Goal: Task Accomplishment & Management: Use online tool/utility

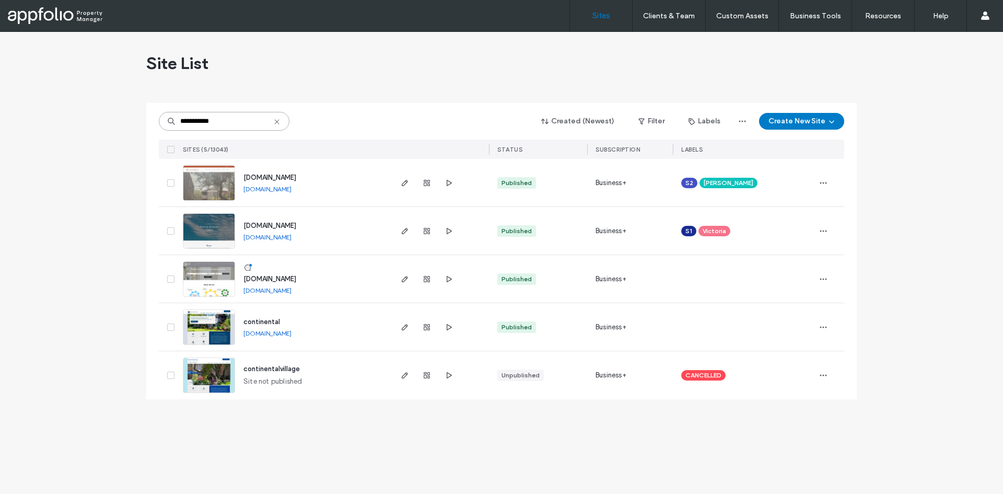
click at [224, 117] on input "**********" at bounding box center [224, 121] width 131 height 19
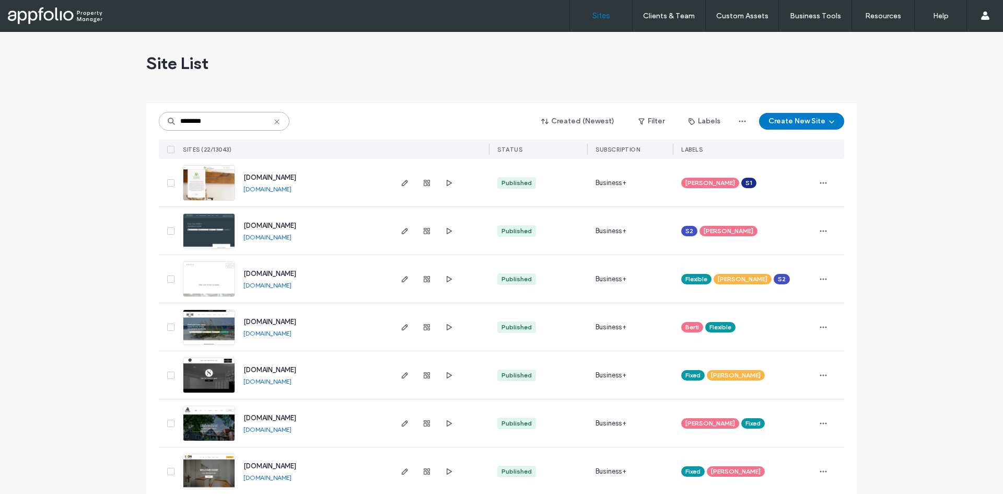
type input "********"
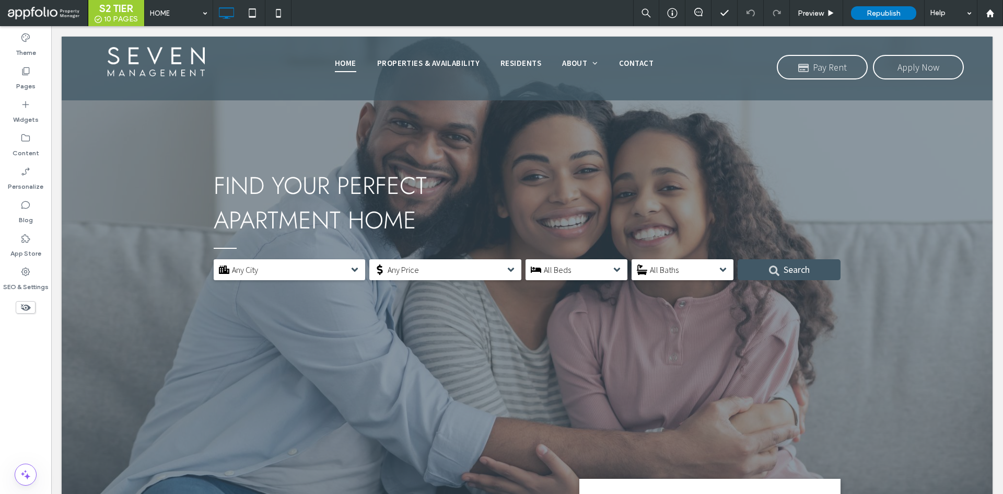
click at [348, 19] on div "HOME Preview Republish Help" at bounding box center [573, 13] width 859 height 26
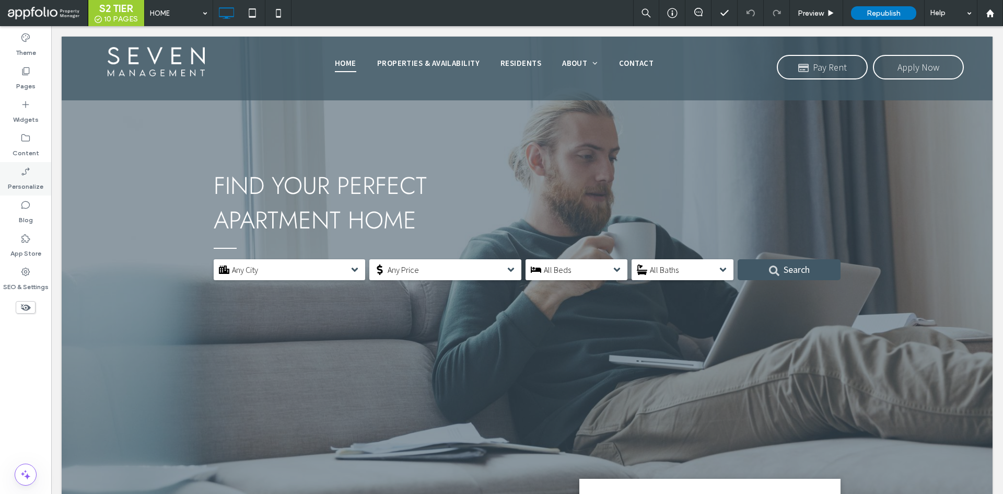
click at [30, 173] on icon at bounding box center [25, 171] width 10 height 10
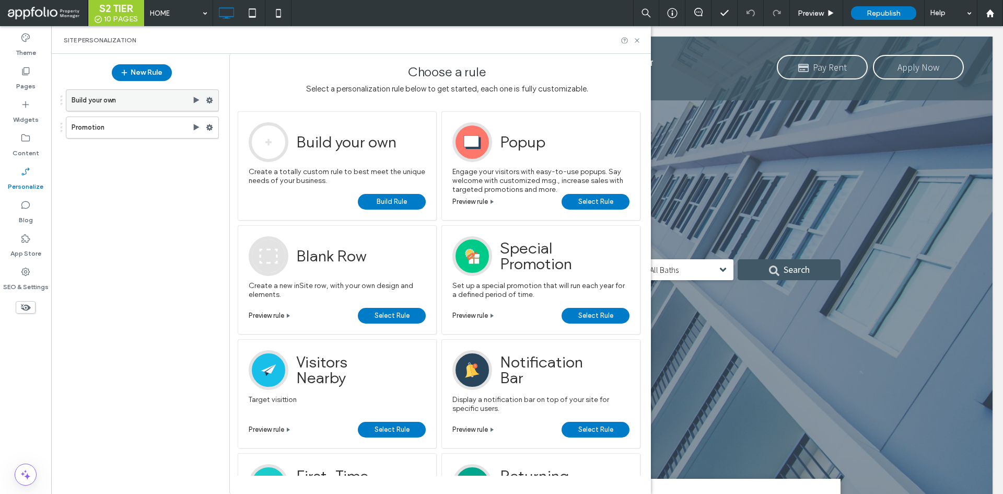
click at [161, 98] on label "Build your own" at bounding box center [132, 100] width 121 height 21
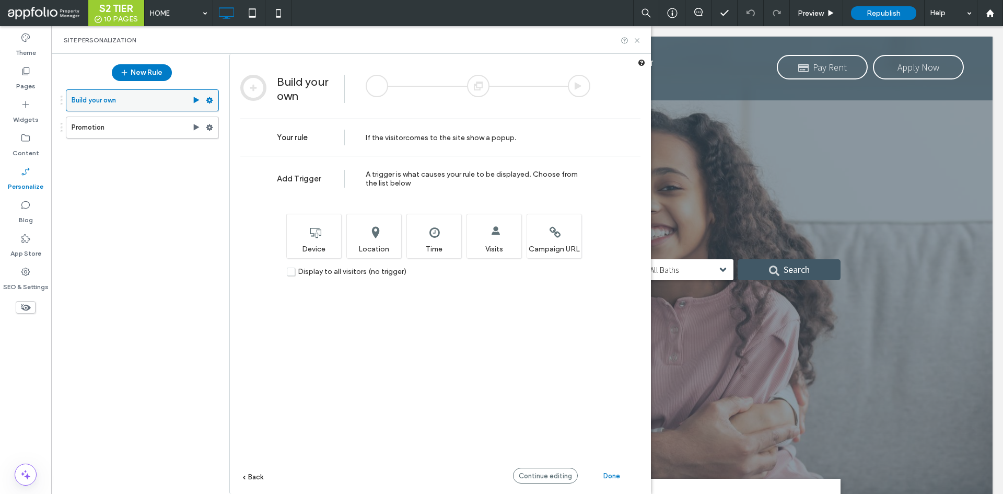
click at [195, 101] on use at bounding box center [197, 100] width 6 height 6
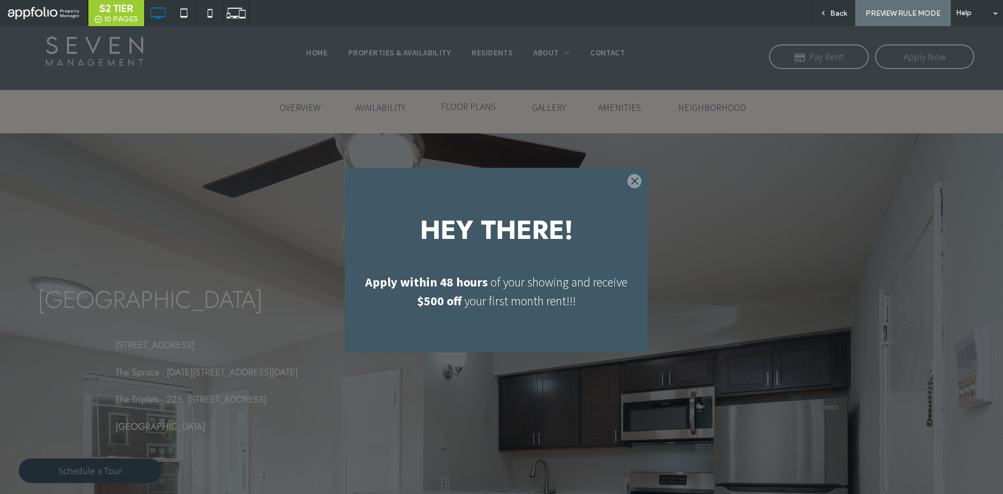
click at [632, 184] on div at bounding box center [634, 181] width 14 height 14
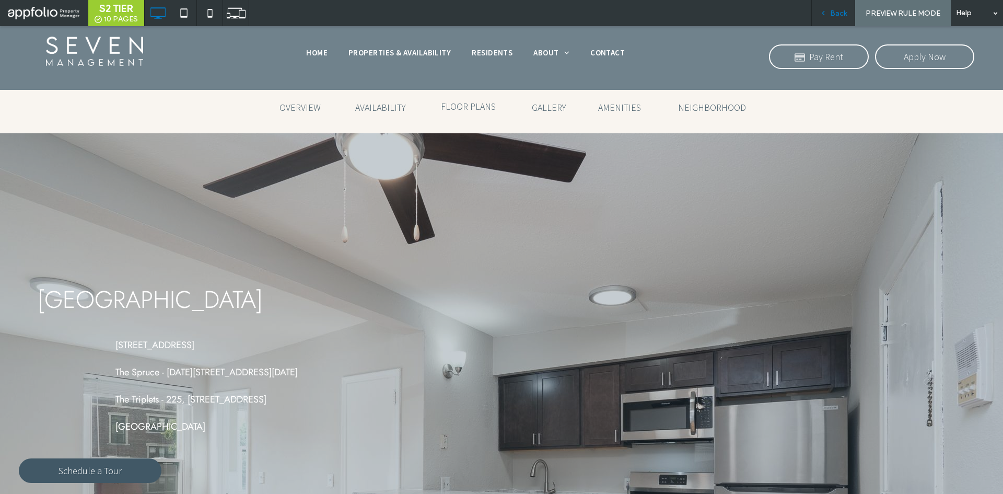
click at [830, 17] on div "Back" at bounding box center [833, 13] width 43 height 9
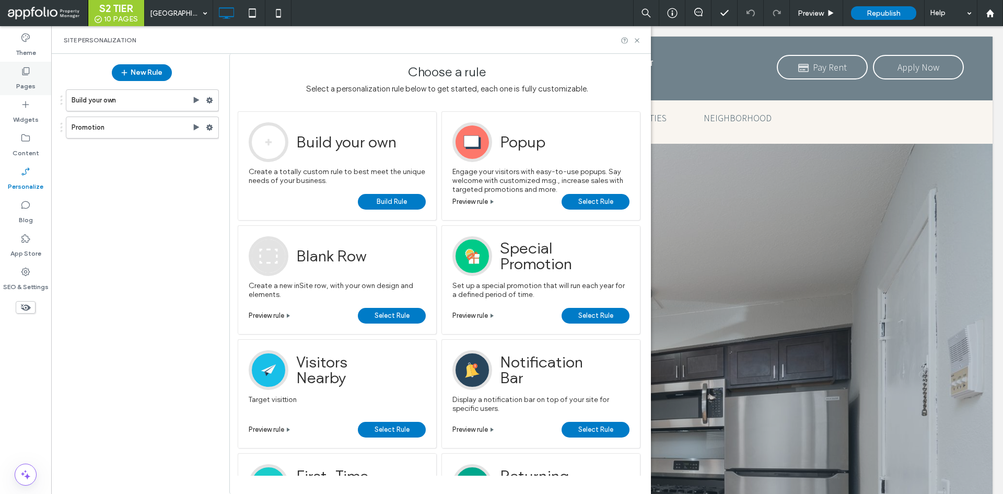
click at [27, 73] on icon at bounding box center [25, 71] width 10 height 10
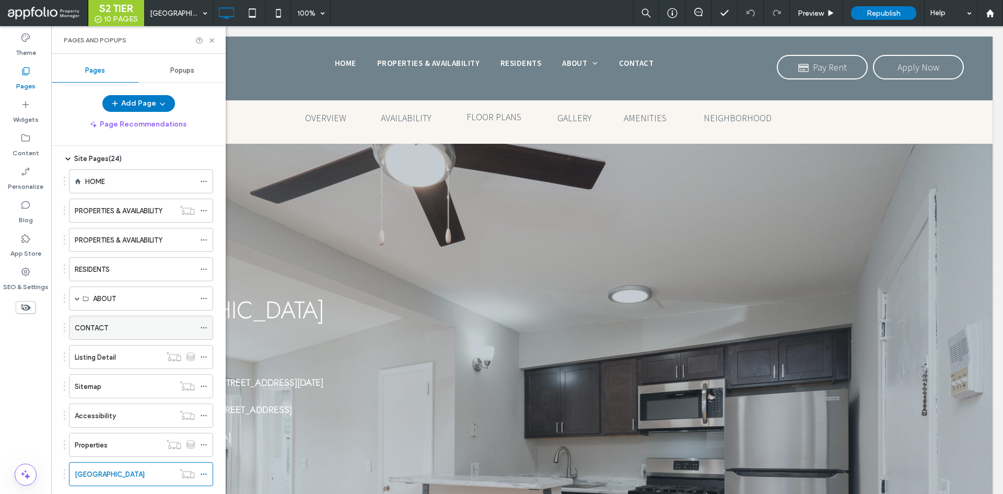
scroll to position [52, 0]
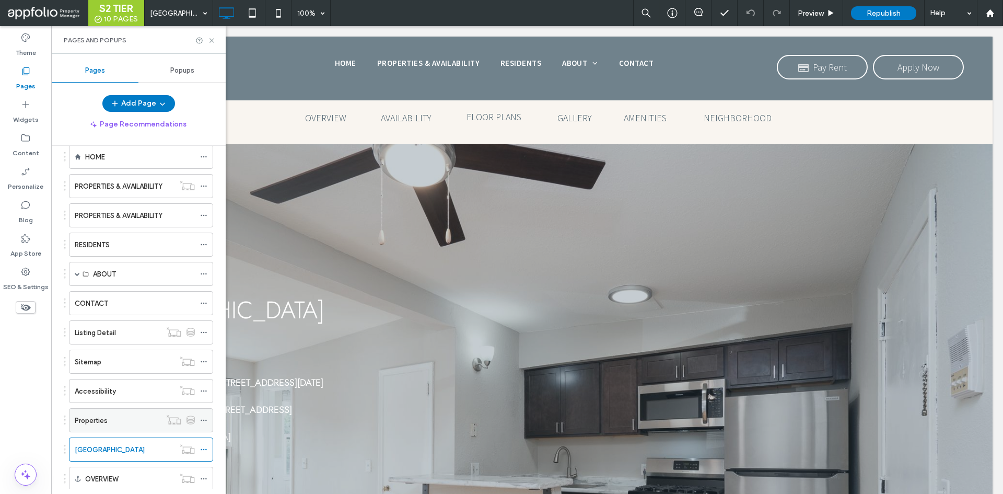
click at [122, 424] on div "Properties" at bounding box center [118, 420] width 86 height 11
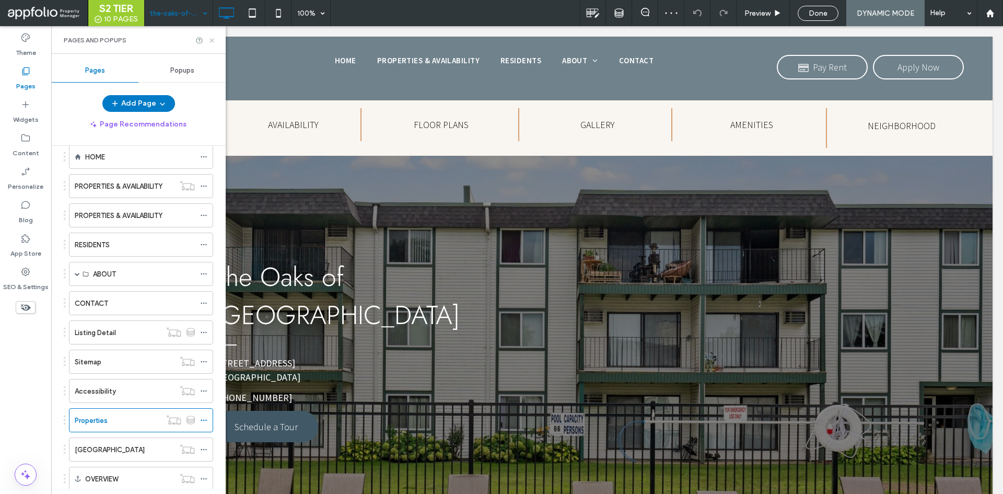
click at [213, 43] on icon at bounding box center [212, 41] width 8 height 8
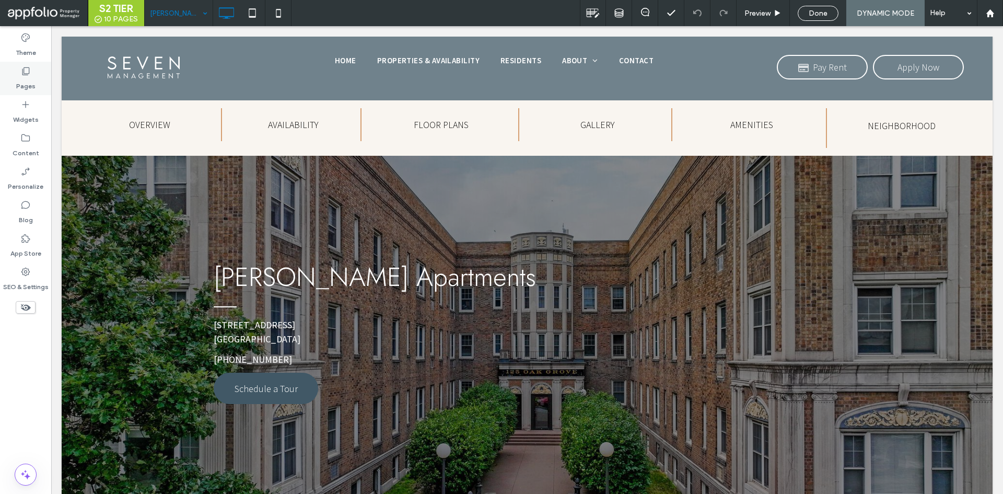
click at [37, 67] on div "Pages" at bounding box center [25, 78] width 51 height 33
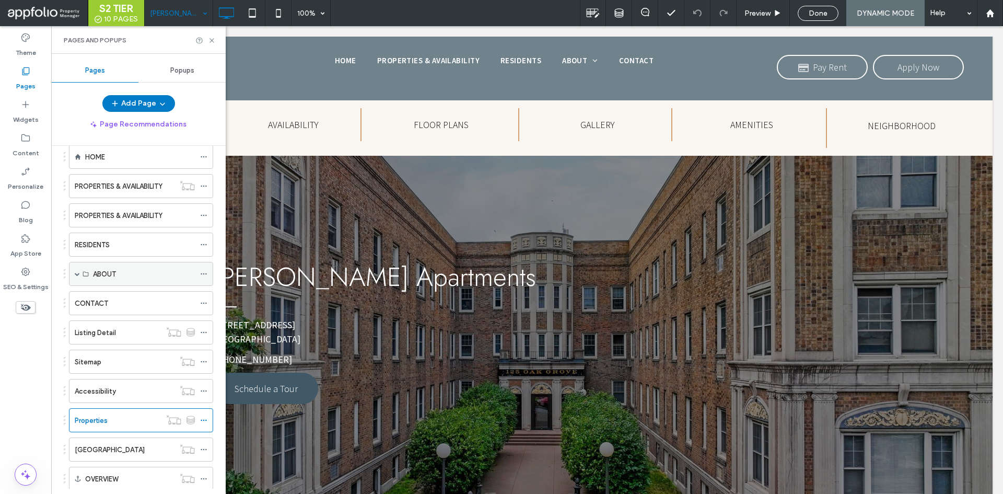
scroll to position [104, 0]
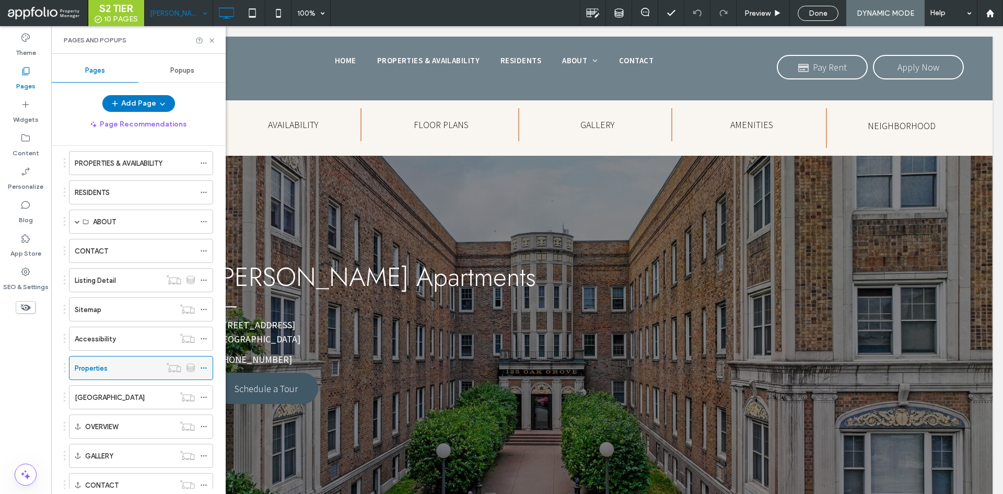
click at [207, 368] on div at bounding box center [206, 368] width 13 height 16
click at [204, 367] on use at bounding box center [204, 368] width 6 height 2
click at [40, 380] on div "Theme Pages Widgets Content Personalize Blog App Store SEO & Settings" at bounding box center [25, 260] width 51 height 468
click at [212, 39] on icon at bounding box center [212, 41] width 8 height 8
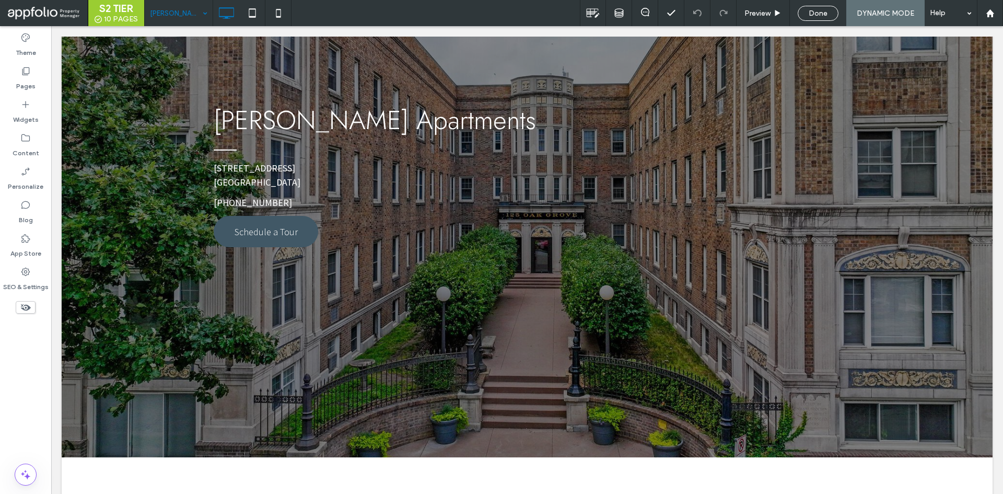
scroll to position [52, 0]
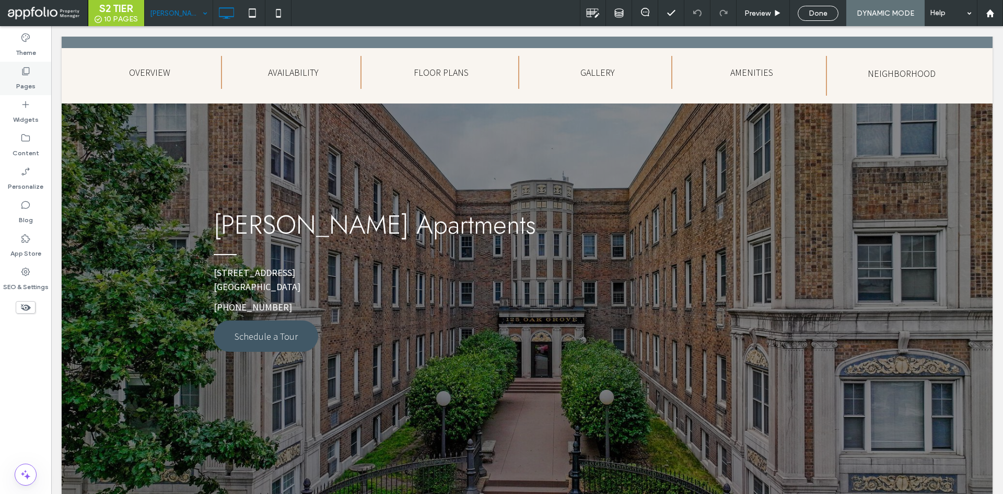
click at [21, 78] on label "Pages" at bounding box center [25, 83] width 19 height 15
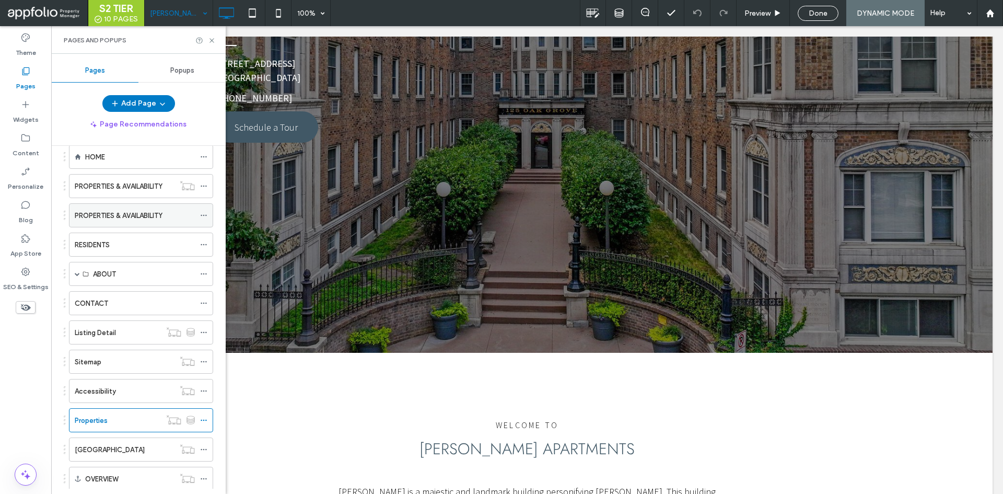
click at [131, 218] on label "PROPERTIES & AVAILABILITY" at bounding box center [119, 215] width 88 height 18
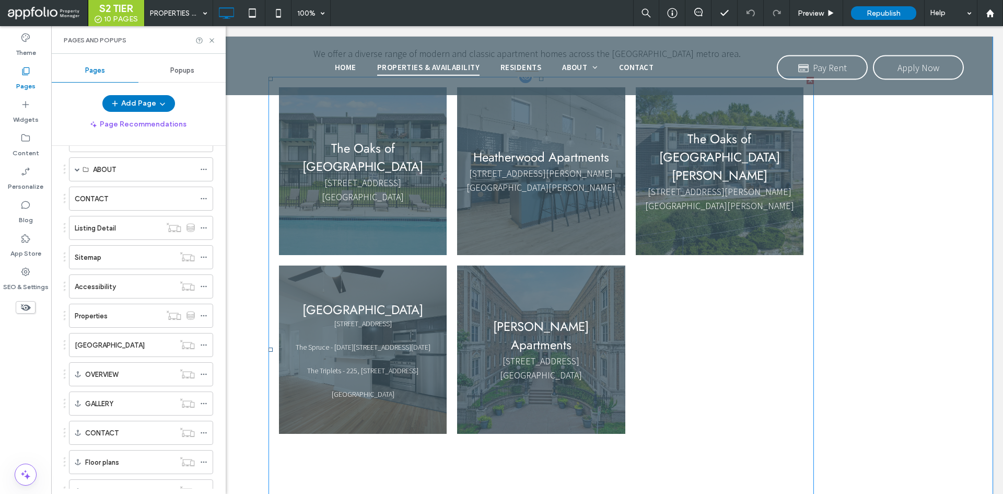
scroll to position [209, 0]
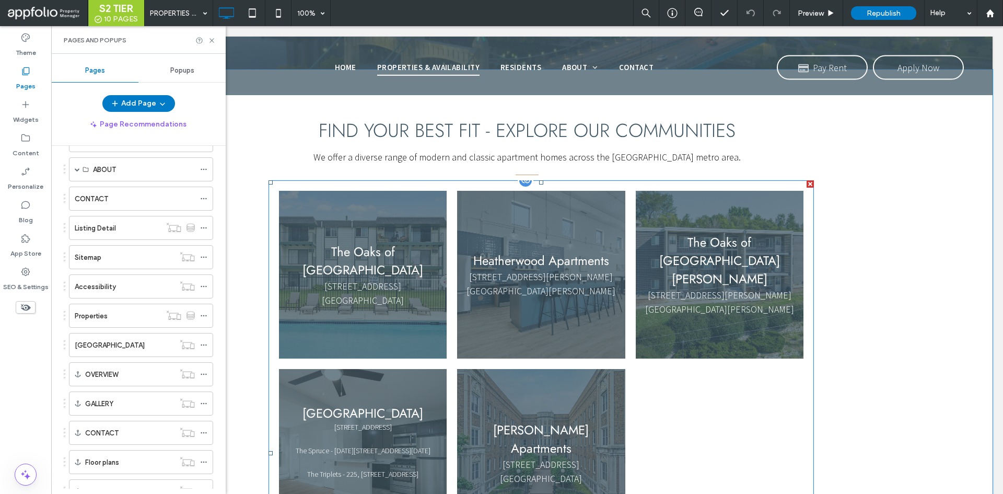
click at [496, 227] on link at bounding box center [541, 275] width 168 height 168
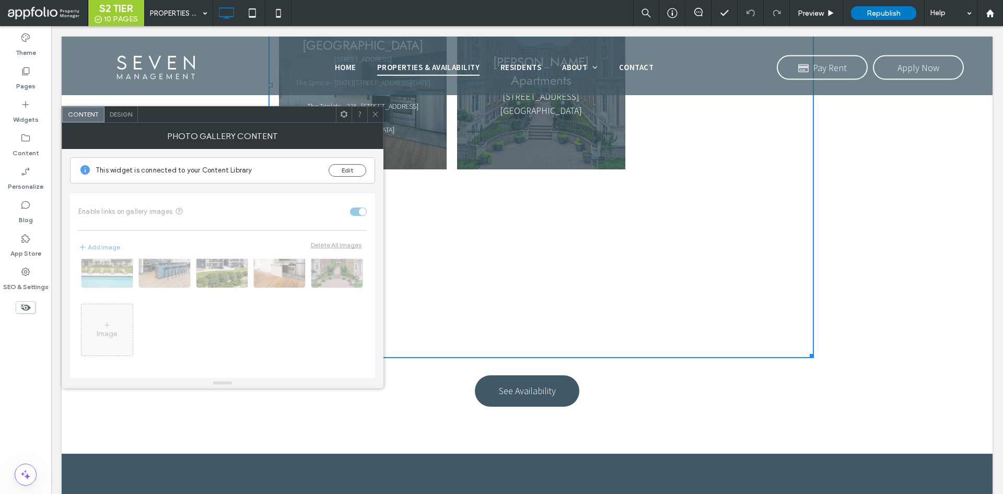
scroll to position [627, 0]
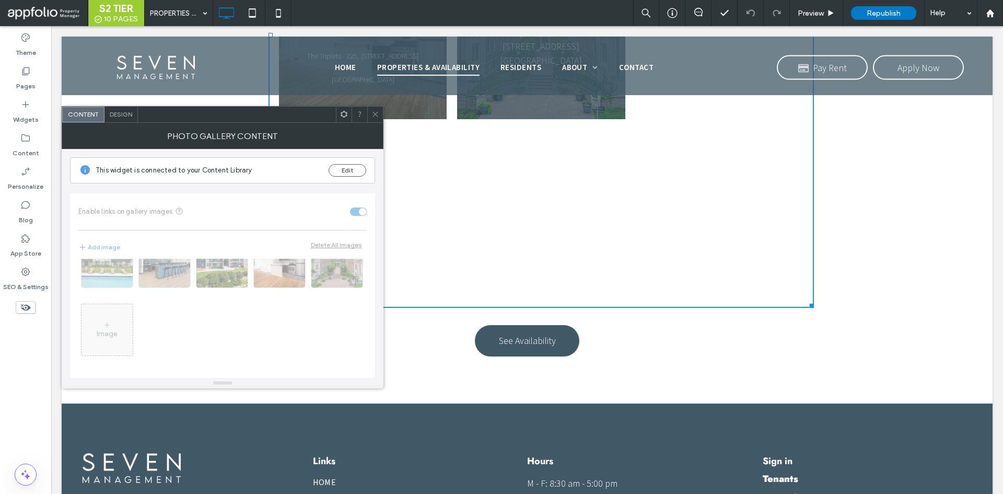
click at [375, 119] on span at bounding box center [375, 115] width 8 height 16
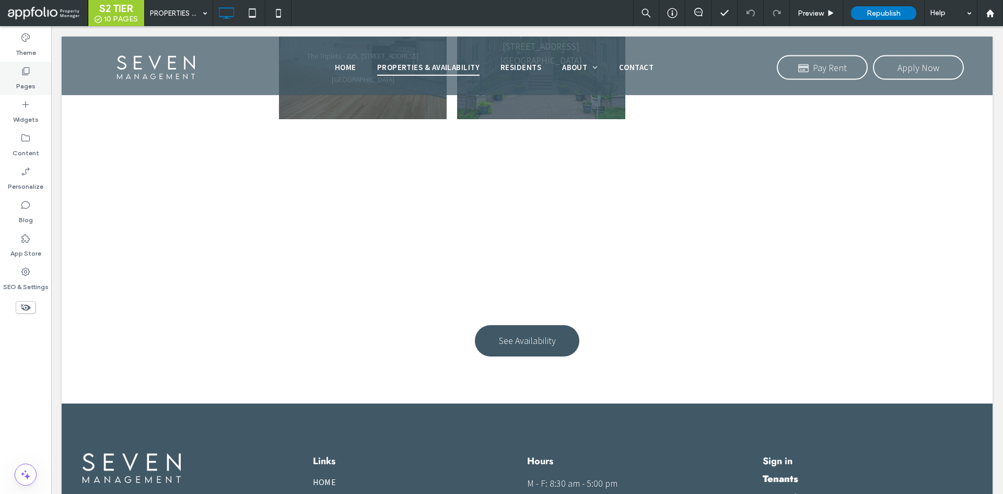
click at [29, 77] on label "Pages" at bounding box center [25, 83] width 19 height 15
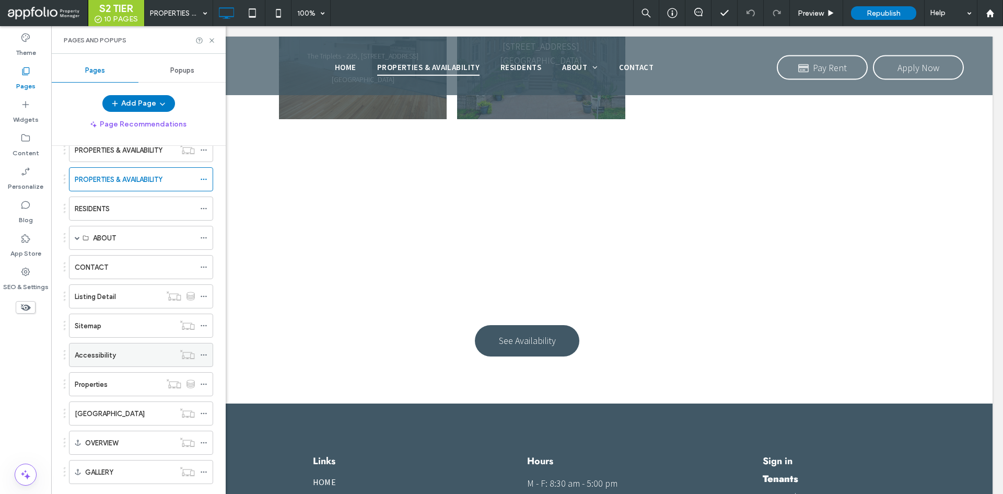
scroll to position [104, 0]
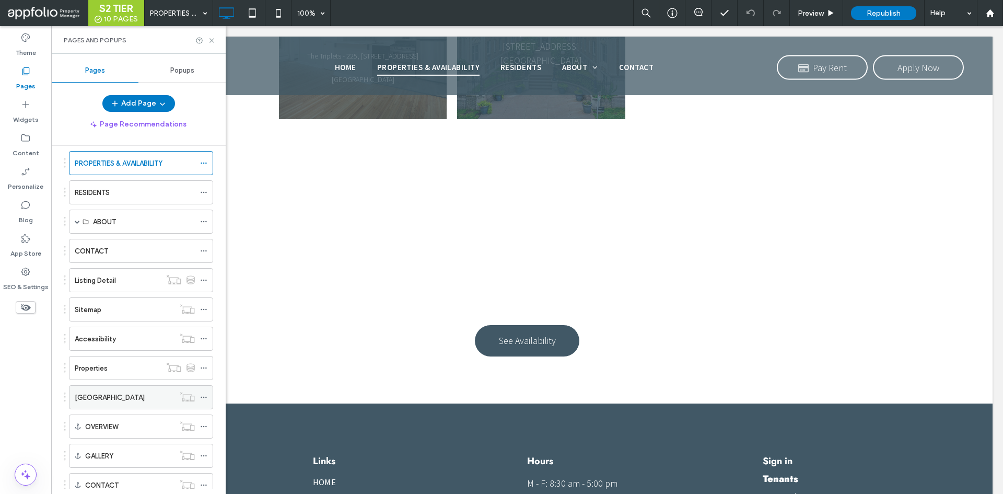
click at [104, 391] on label "Oak Grove Downtown" at bounding box center [110, 397] width 70 height 18
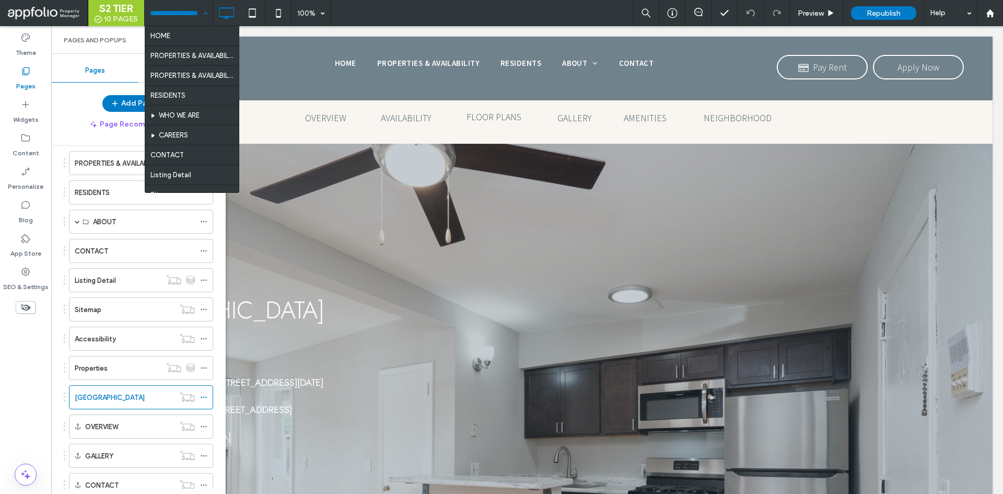
click at [199, 16] on div "HOME PROPERTIES & AVAILABILITY PROPERTIES & AVAILABILITY RESIDENTS WHO WE ARE C…" at bounding box center [179, 13] width 68 height 26
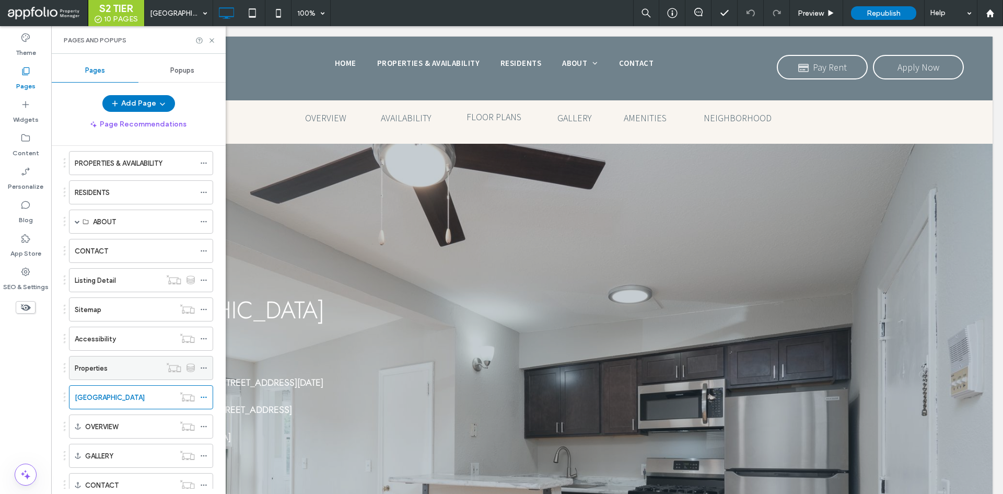
click at [116, 366] on div "Properties" at bounding box center [118, 368] width 86 height 11
click at [125, 170] on div "PROPERTIES & AVAILABILITY" at bounding box center [135, 162] width 120 height 23
click at [116, 160] on div at bounding box center [501, 247] width 1003 height 494
click at [103, 166] on div at bounding box center [501, 247] width 1003 height 494
click at [813, 11] on span "Preview" at bounding box center [811, 13] width 26 height 9
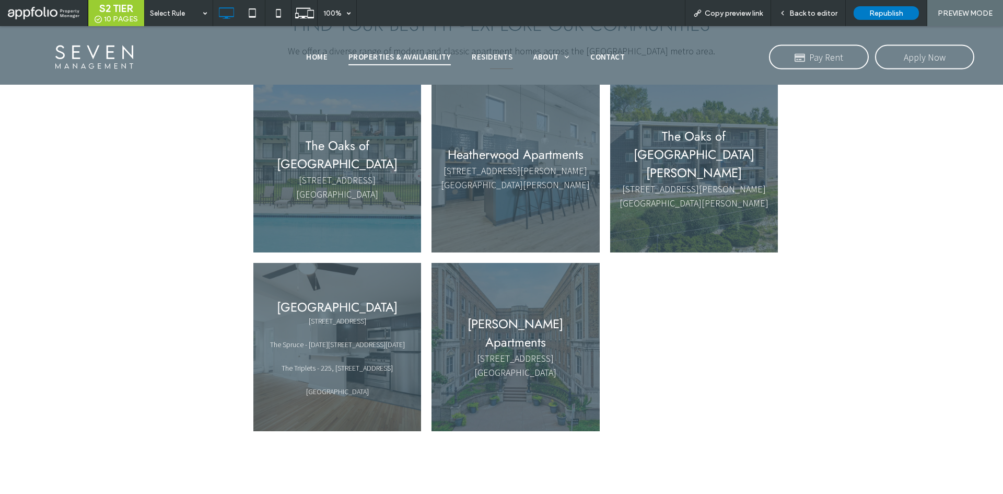
scroll to position [313, 0]
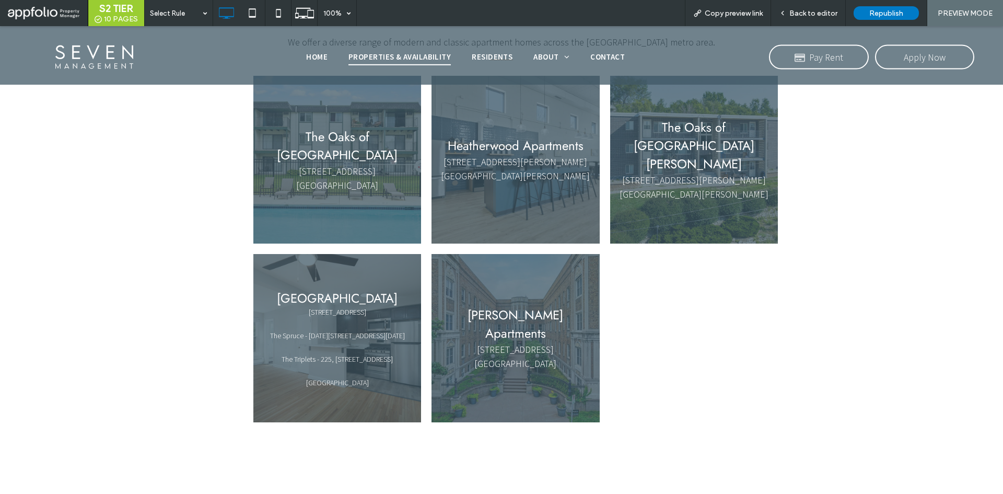
click at [337, 328] on link at bounding box center [337, 338] width 168 height 168
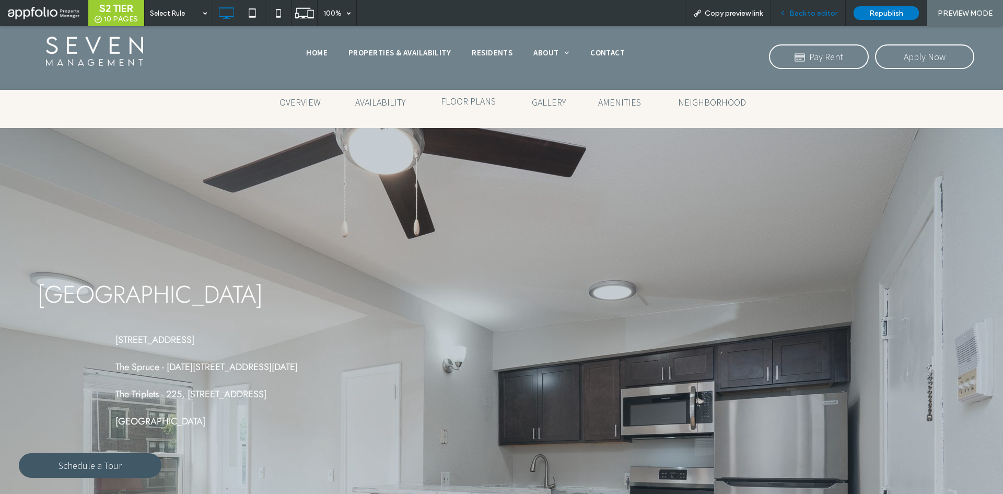
click at [800, 11] on span "Back to editor" at bounding box center [813, 13] width 48 height 9
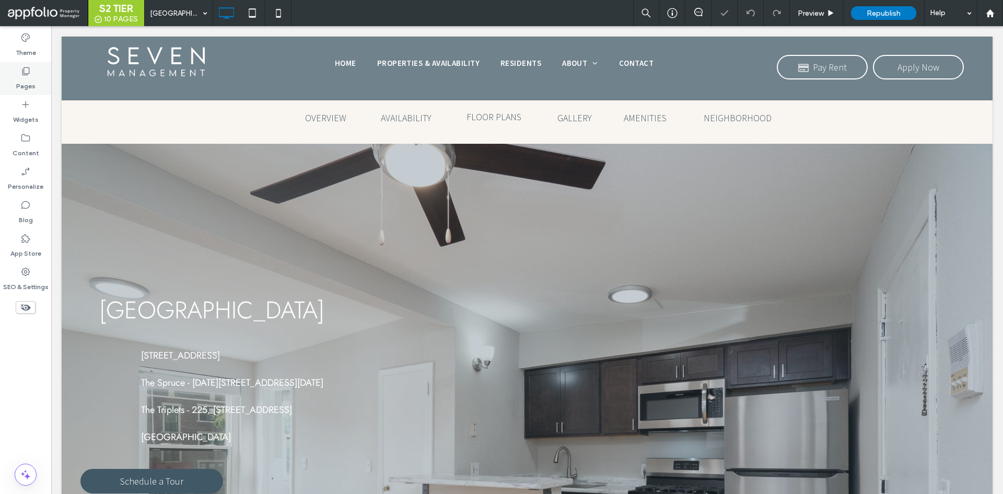
click at [30, 81] on label "Pages" at bounding box center [25, 83] width 19 height 15
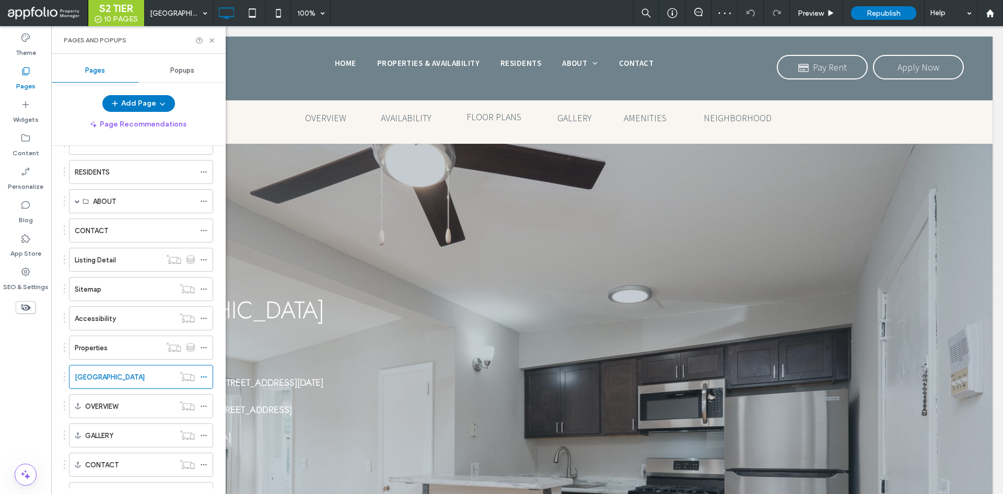
scroll to position [157, 0]
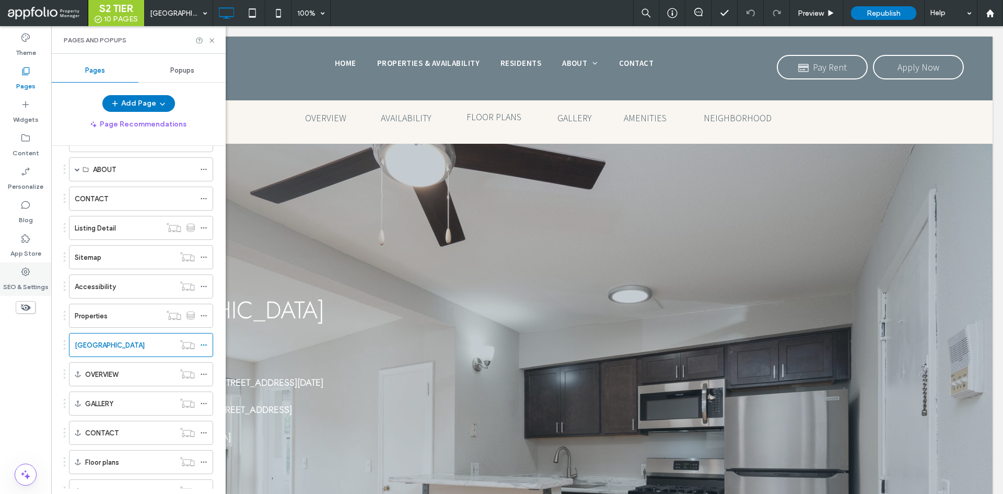
click at [34, 276] on div "SEO & Settings" at bounding box center [25, 278] width 51 height 33
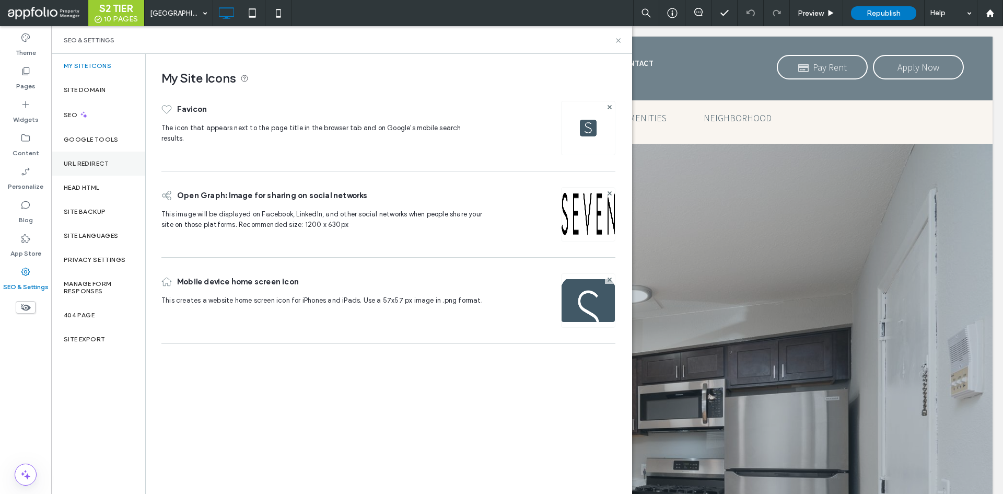
click at [109, 156] on div "URL Redirect" at bounding box center [98, 163] width 94 height 24
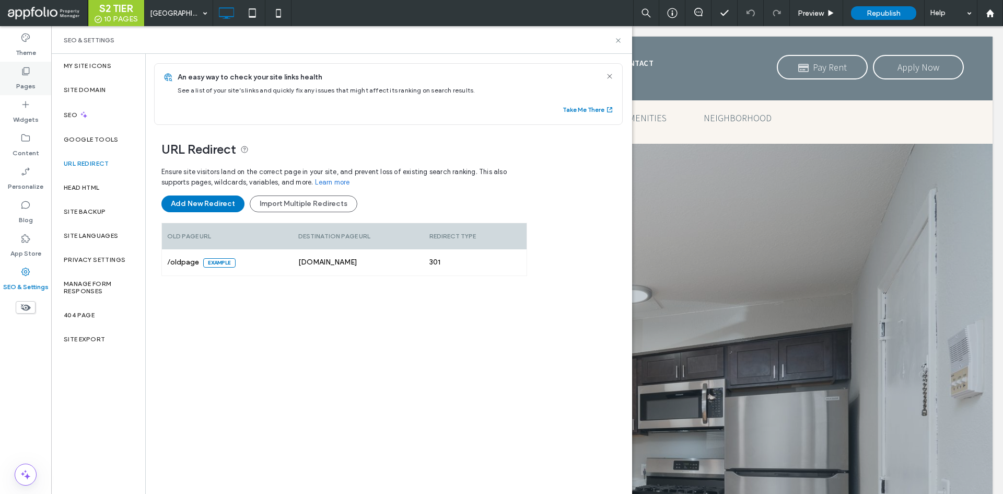
click at [26, 81] on label "Pages" at bounding box center [25, 83] width 19 height 15
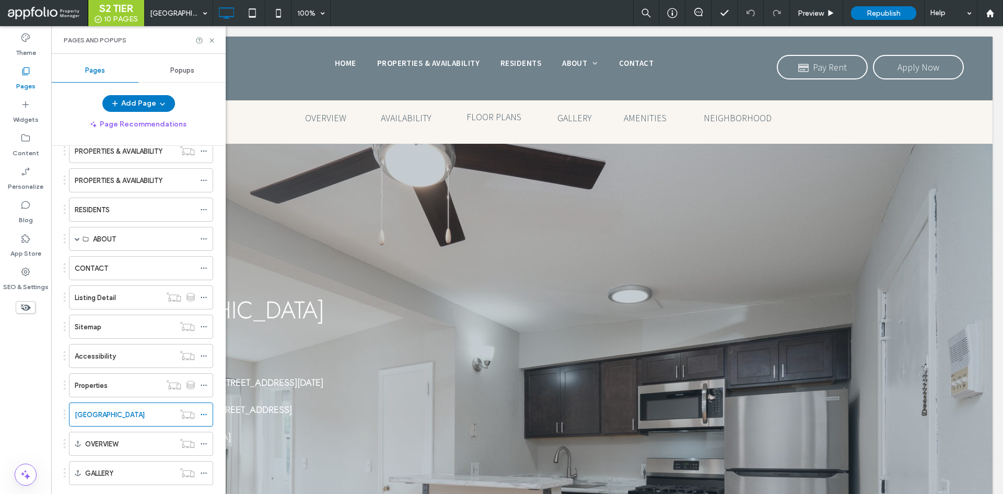
scroll to position [104, 0]
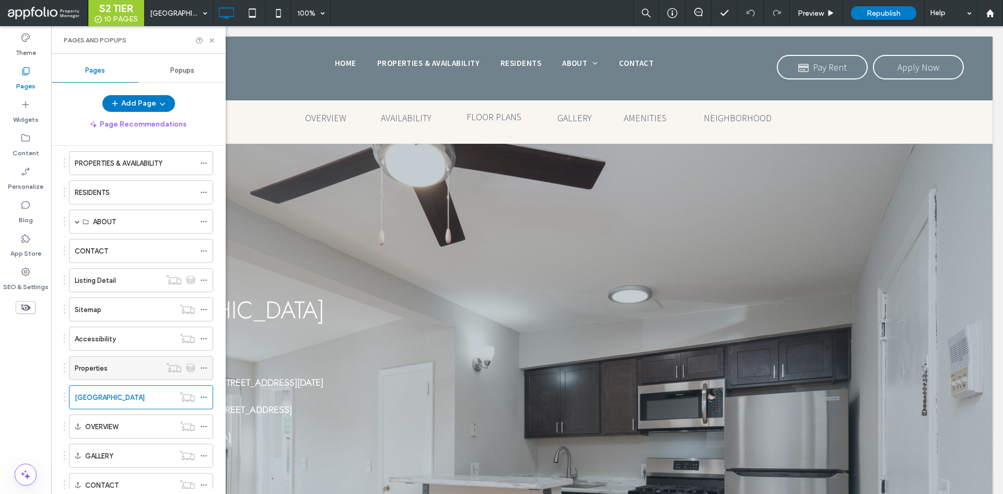
click at [129, 366] on div "Properties" at bounding box center [118, 368] width 86 height 11
click at [206, 398] on icon at bounding box center [203, 396] width 7 height 7
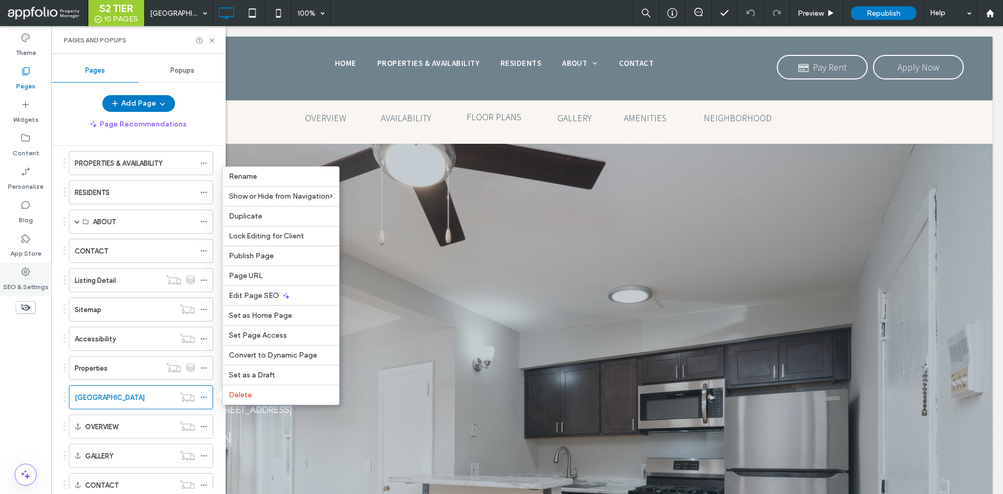
click at [17, 281] on label "SEO & Settings" at bounding box center [25, 284] width 45 height 15
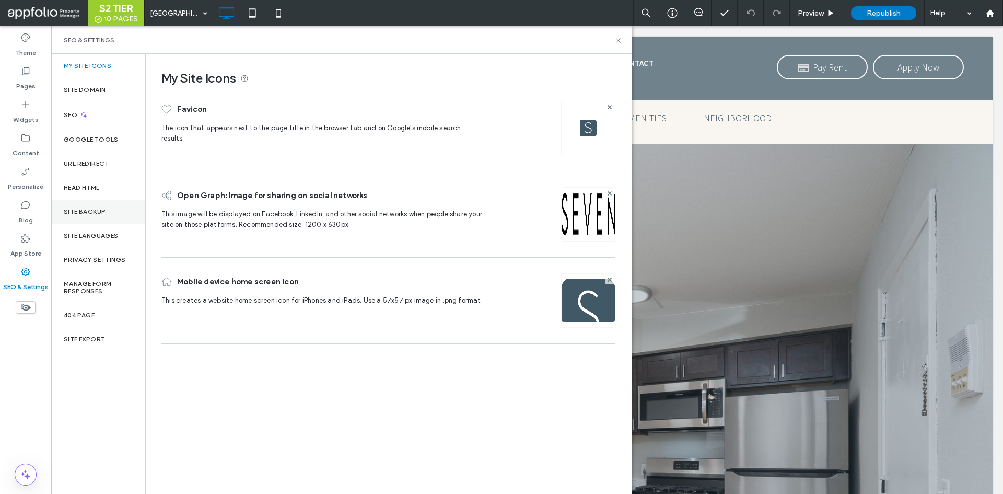
click at [113, 202] on div "Site Backup" at bounding box center [98, 212] width 94 height 24
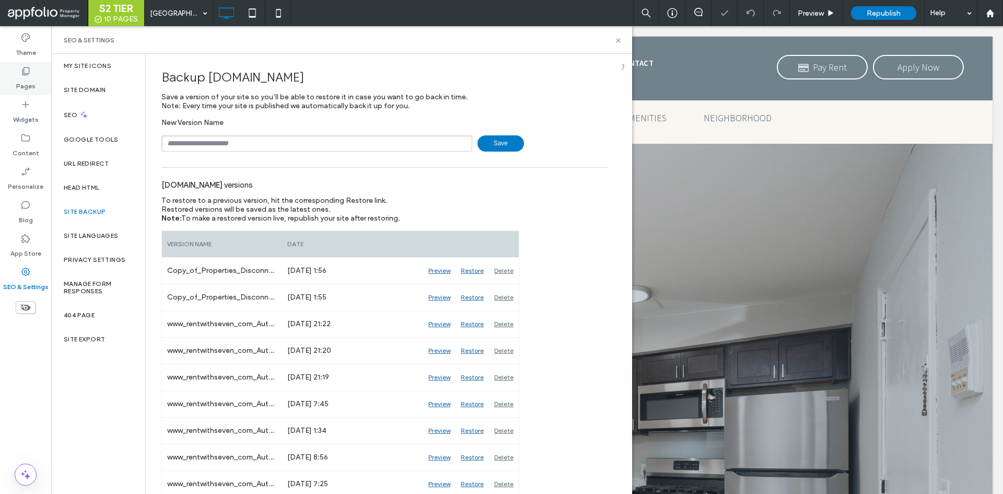
click at [27, 71] on icon at bounding box center [25, 71] width 10 height 10
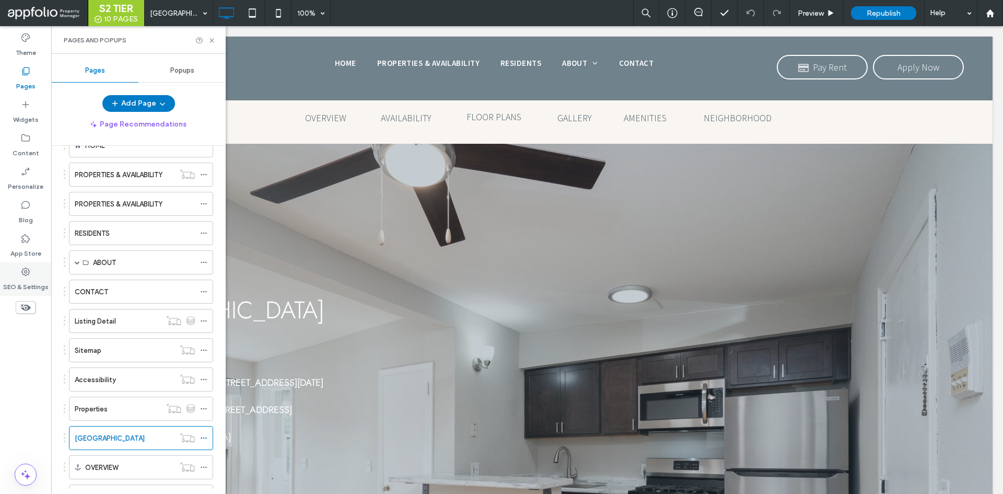
scroll to position [157, 0]
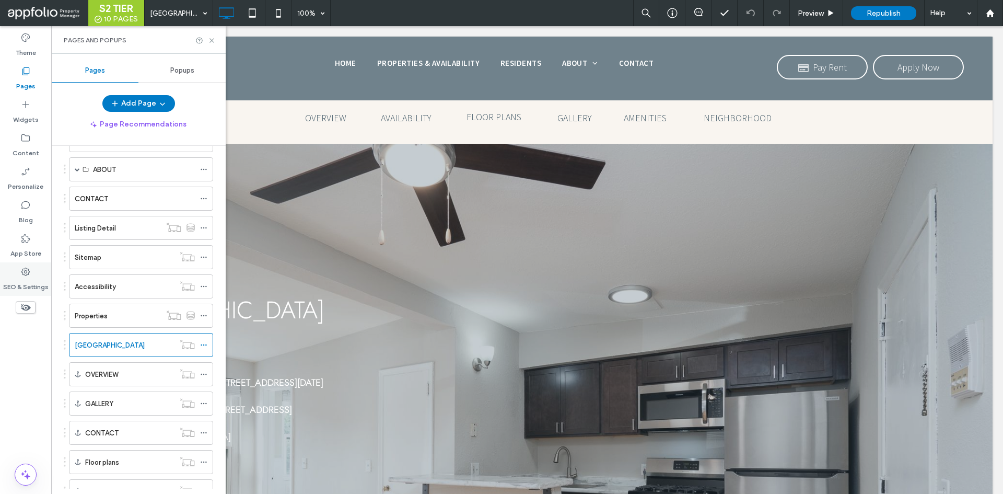
click at [17, 274] on div "SEO & Settings" at bounding box center [25, 278] width 51 height 33
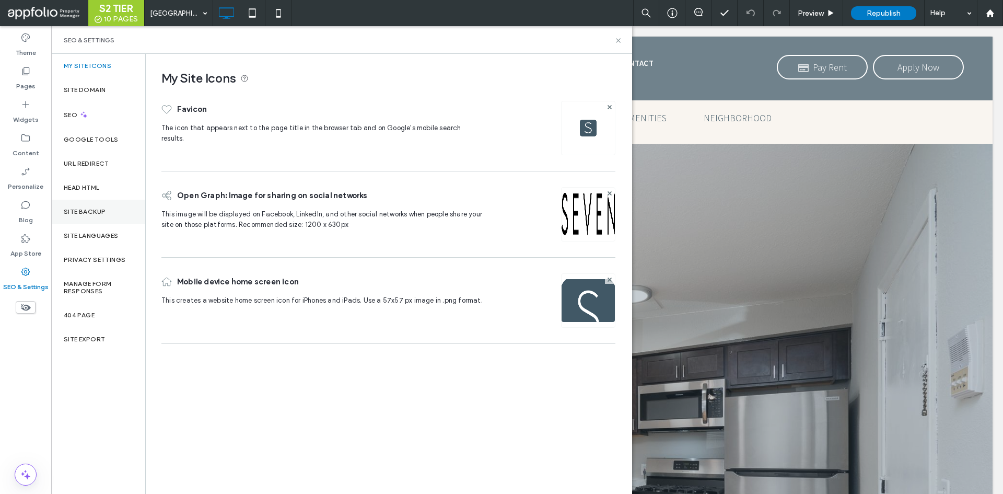
click at [101, 218] on div "Site Backup" at bounding box center [98, 212] width 94 height 24
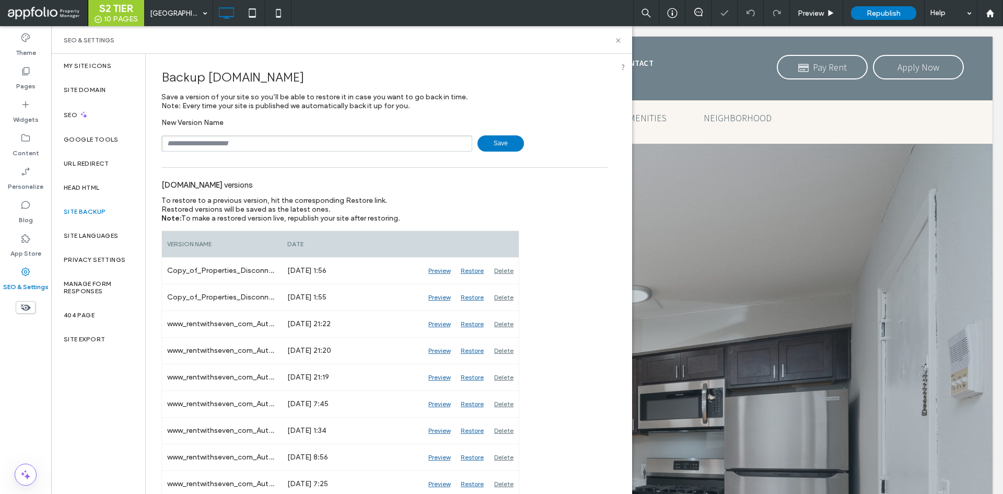
click at [386, 146] on input "text" at bounding box center [316, 143] width 311 height 16
type input "**********"
click at [485, 148] on span "Save" at bounding box center [500, 143] width 46 height 16
click at [40, 67] on div "Pages" at bounding box center [25, 78] width 51 height 33
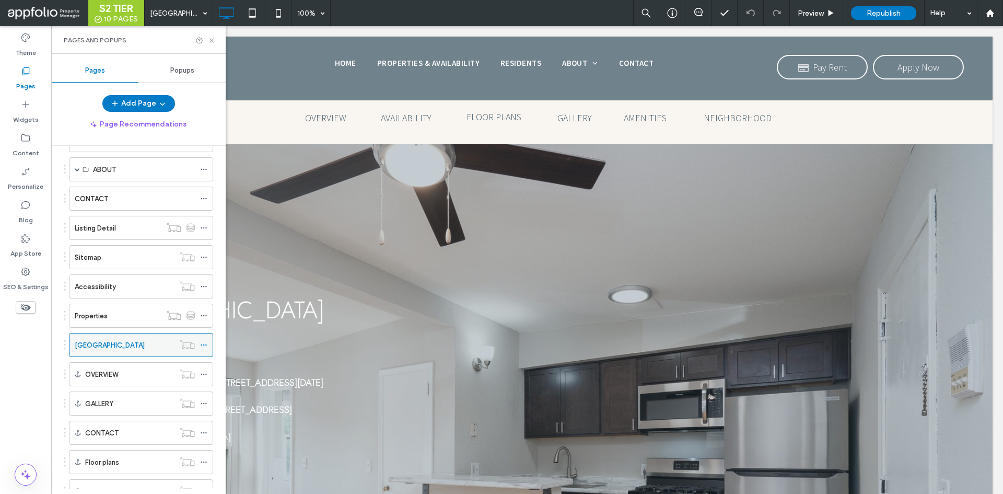
click at [204, 346] on icon at bounding box center [203, 344] width 7 height 7
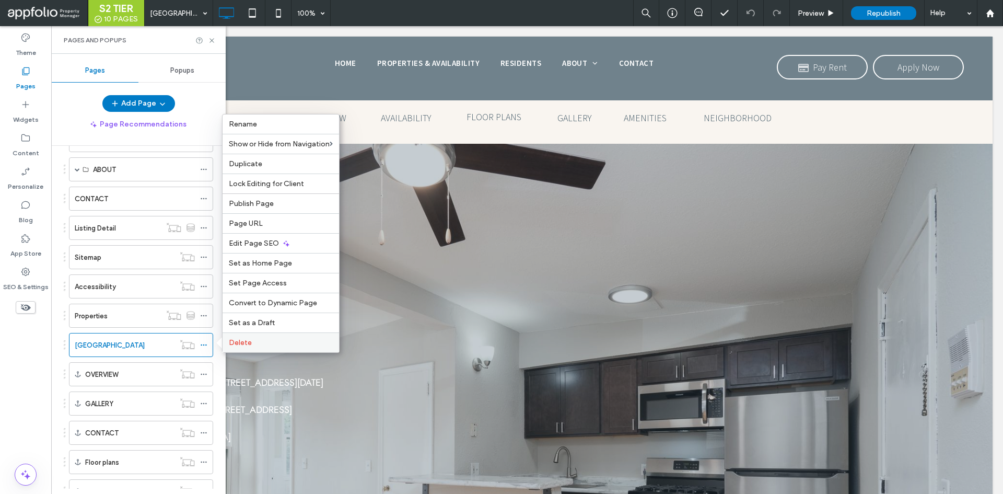
click at [247, 343] on span "Delete" at bounding box center [240, 342] width 23 height 9
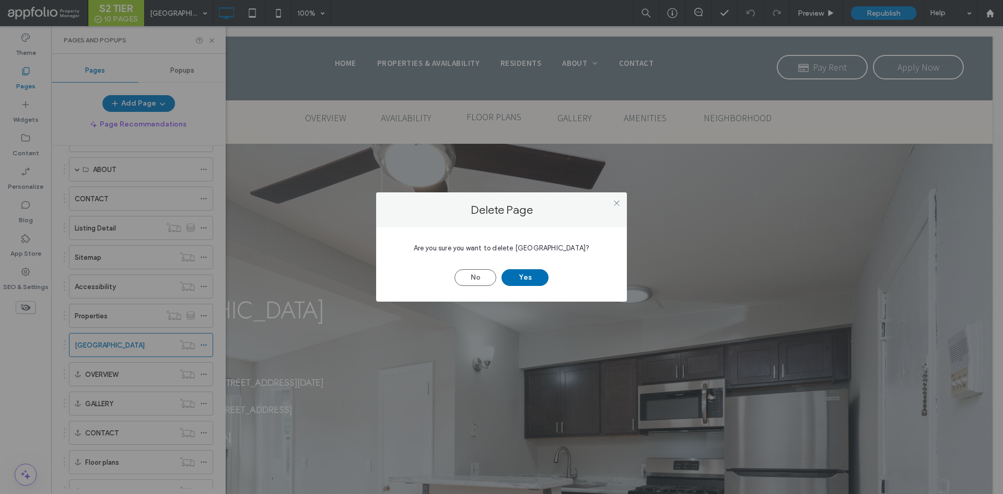
click at [521, 279] on button "Yes" at bounding box center [524, 277] width 47 height 17
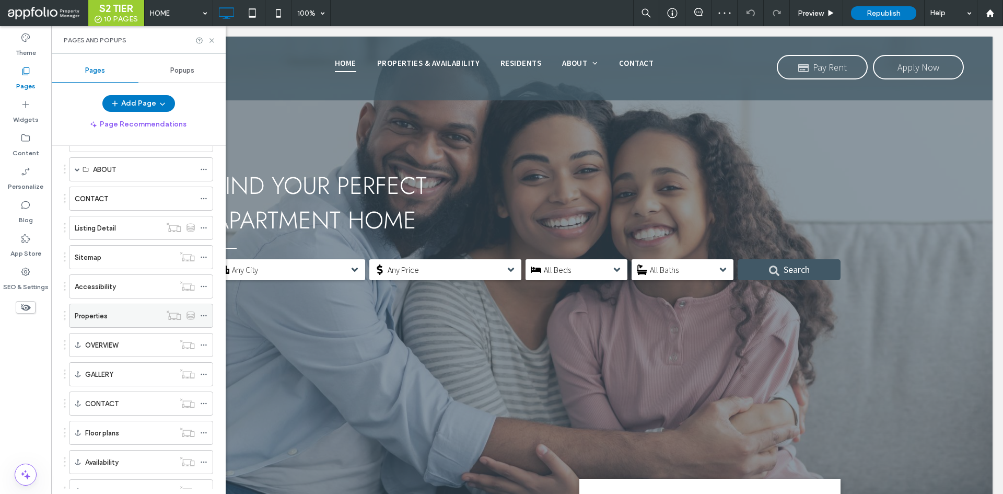
click at [127, 323] on div "Properties" at bounding box center [118, 315] width 86 height 23
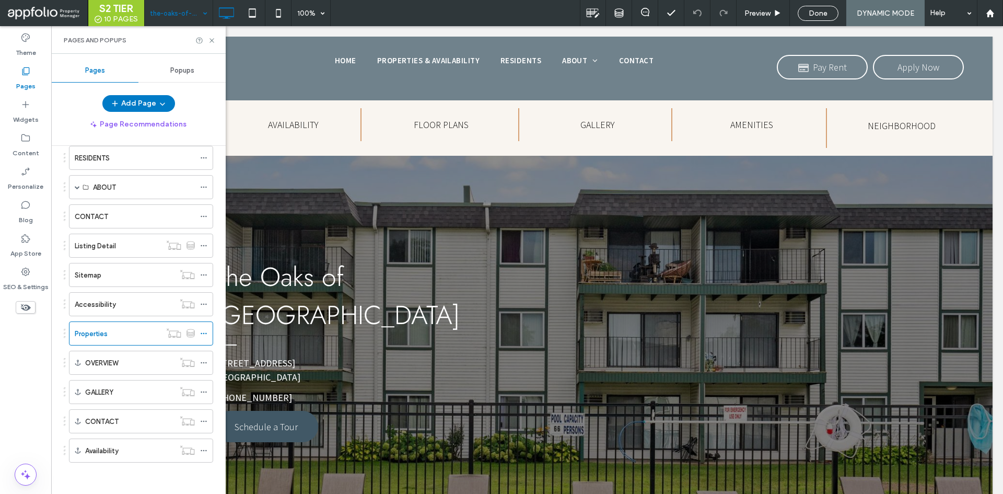
scroll to position [139, 0]
click at [191, 9] on input at bounding box center [176, 13] width 52 height 26
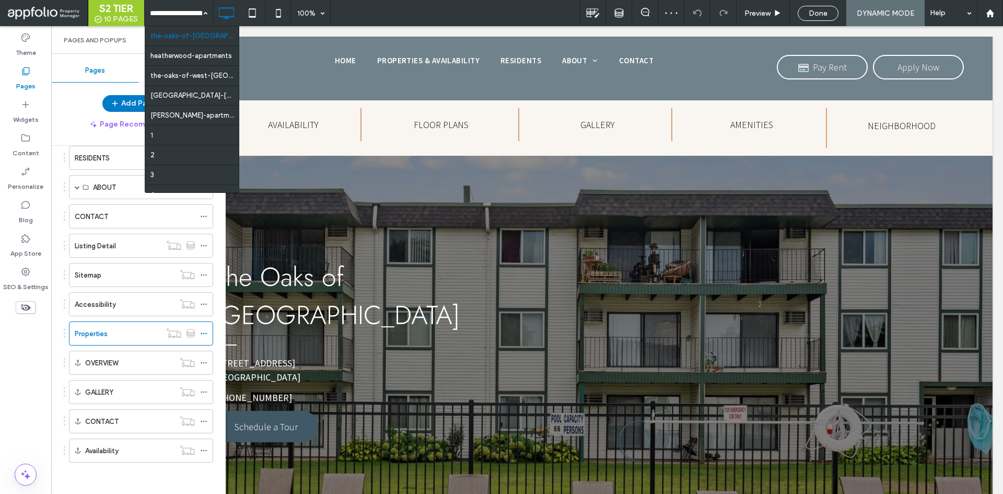
drag, startPoint x: 177, startPoint y: 95, endPoint x: 201, endPoint y: 95, distance: 24.0
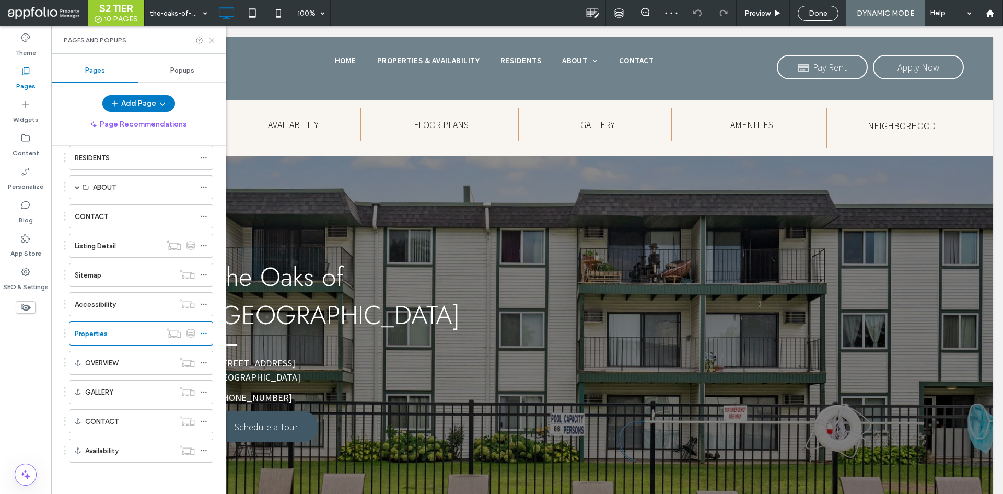
click at [457, 10] on div at bounding box center [501, 247] width 1003 height 494
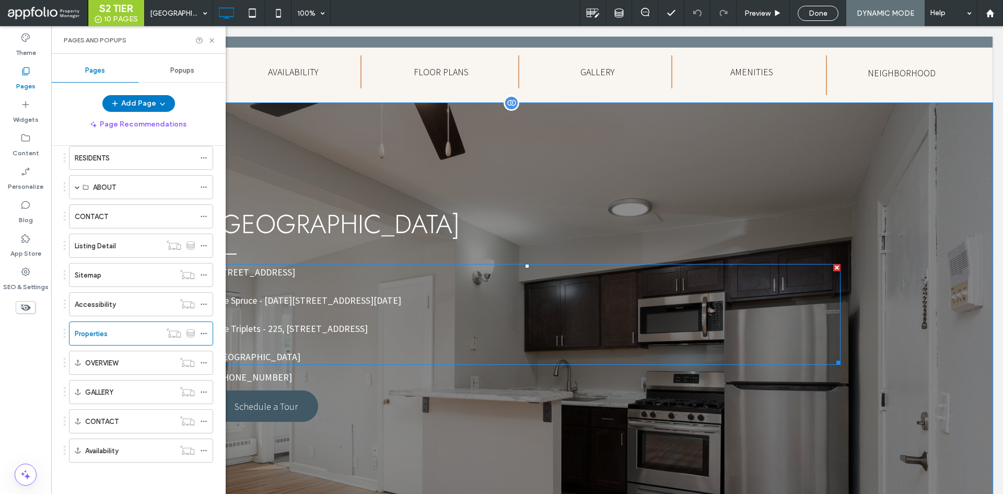
scroll to position [52, 0]
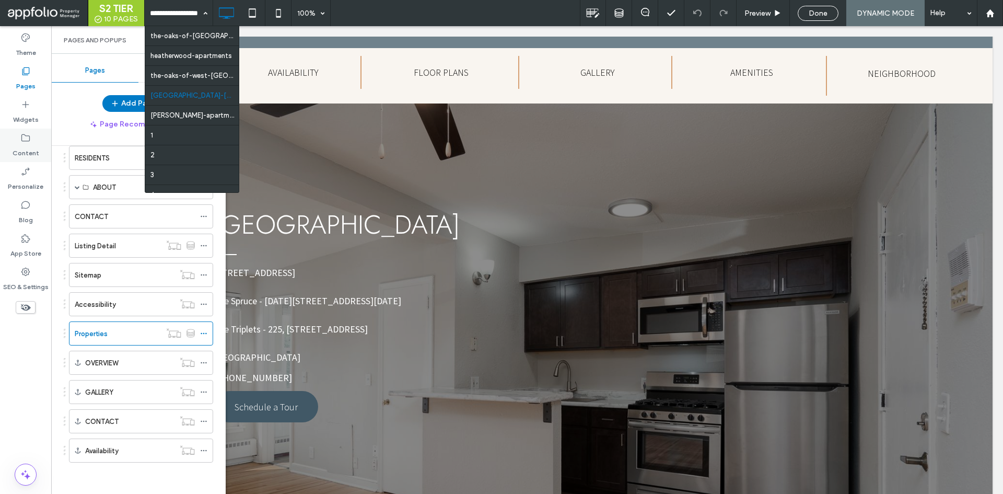
click at [26, 149] on label "Content" at bounding box center [26, 150] width 27 height 15
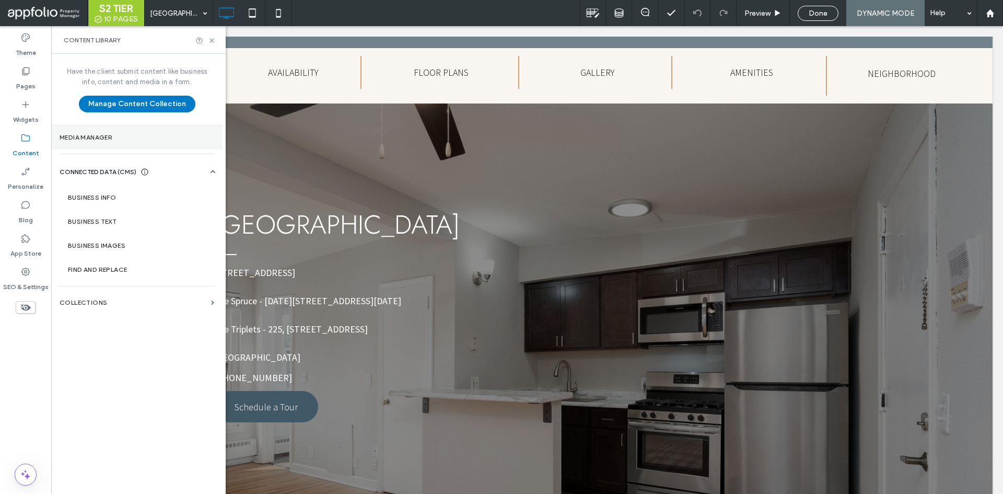
click at [120, 134] on label "Media Manager" at bounding box center [137, 137] width 155 height 7
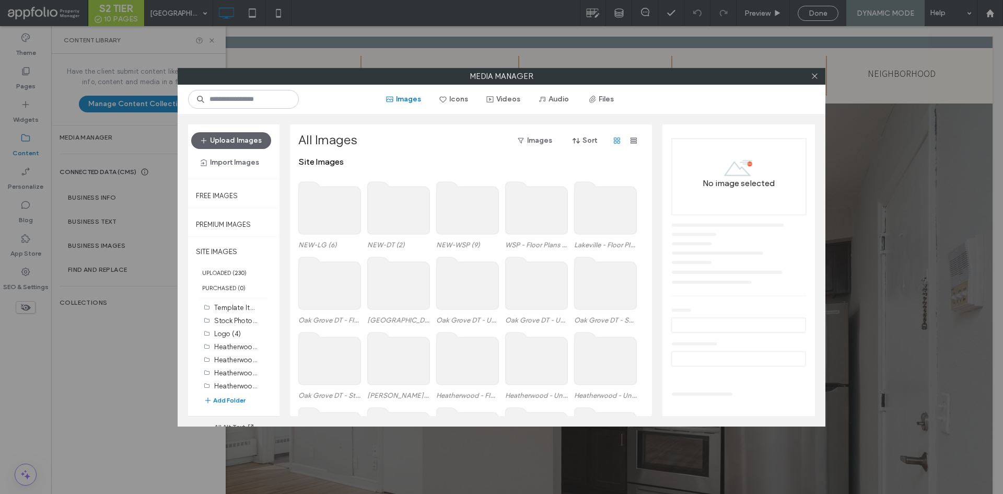
scroll to position [0, 0]
click at [481, 294] on use at bounding box center [468, 285] width 62 height 52
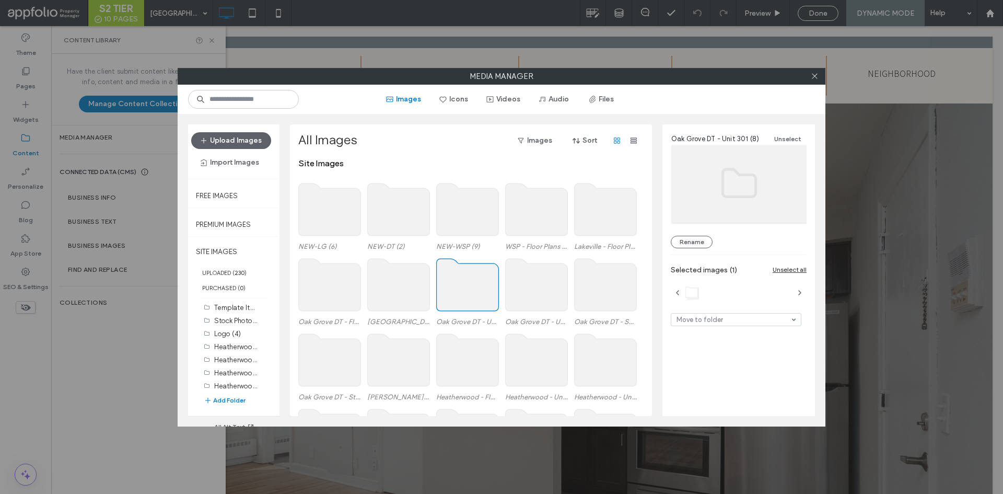
click at [468, 289] on use at bounding box center [468, 285] width 62 height 52
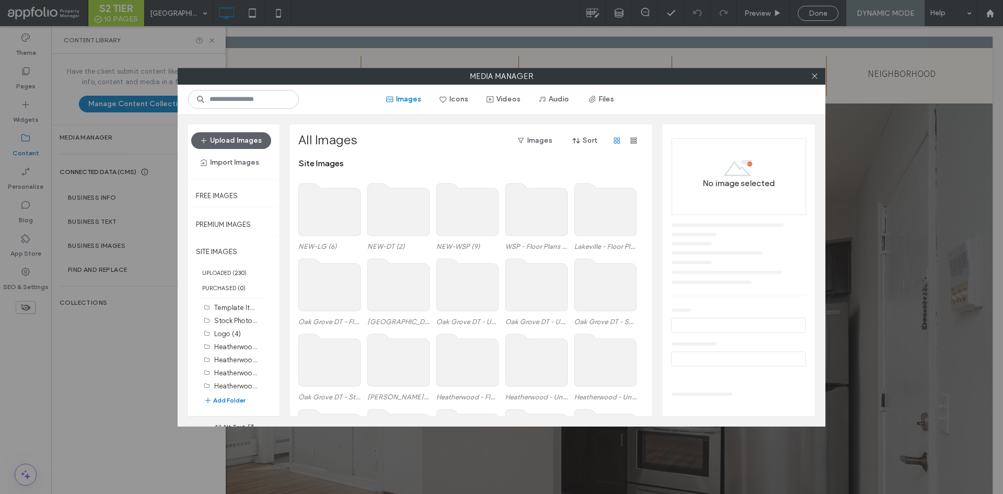
click at [468, 289] on use at bounding box center [468, 285] width 62 height 52
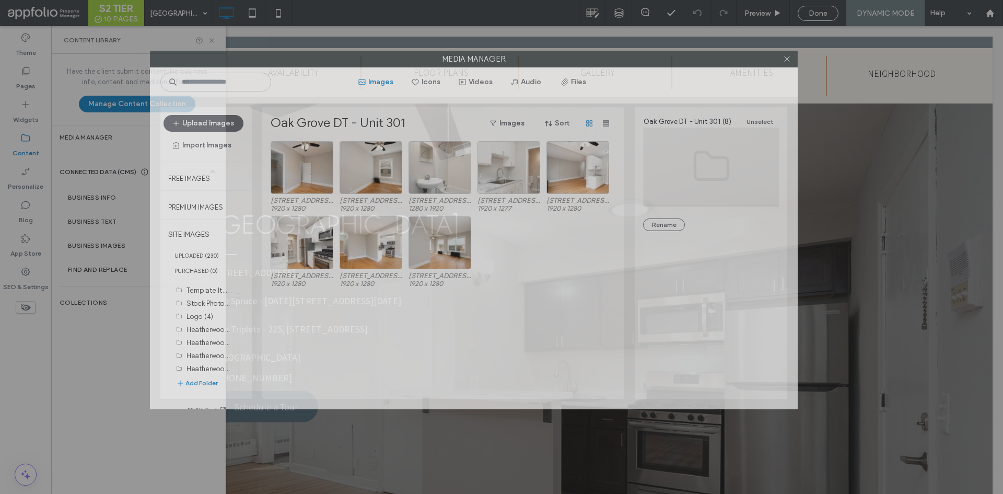
drag, startPoint x: 703, startPoint y: 79, endPoint x: 675, endPoint y: 62, distance: 32.6
click at [675, 62] on label "Media Manager" at bounding box center [473, 59] width 647 height 16
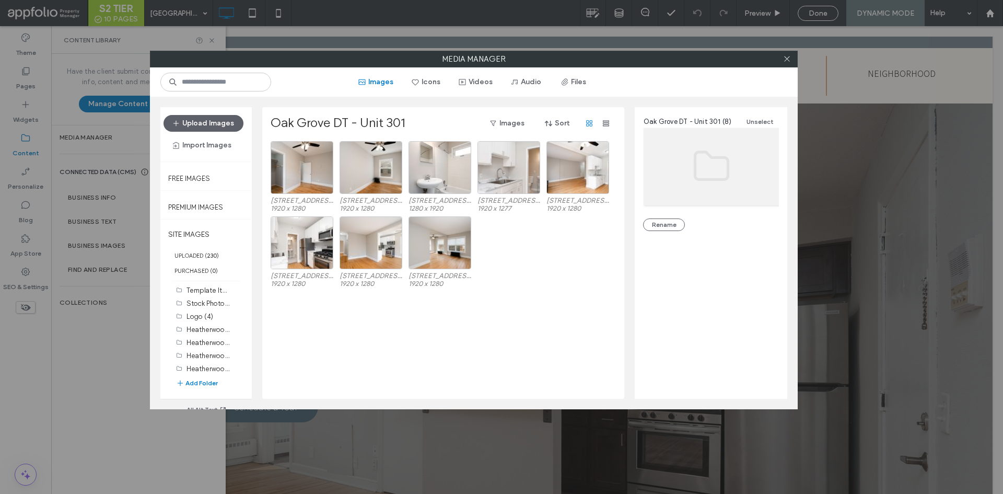
drag, startPoint x: 788, startPoint y: 54, endPoint x: 757, endPoint y: 56, distance: 30.4
click at [788, 54] on span at bounding box center [787, 59] width 8 height 16
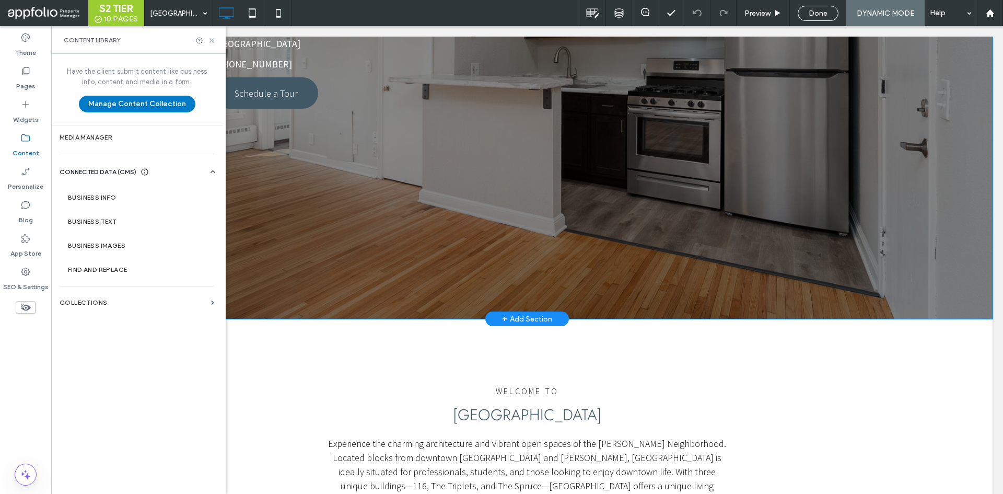
scroll to position [209, 0]
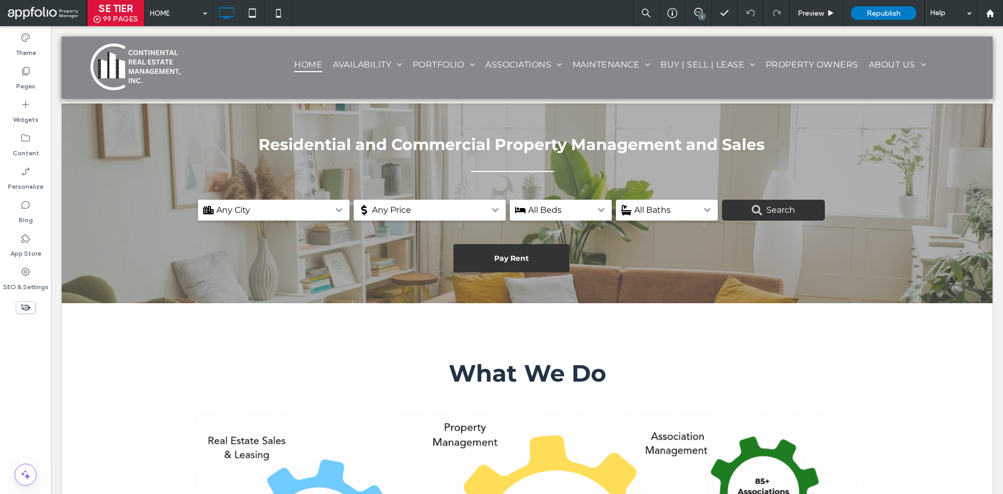
click at [388, 6] on div "HOME 1 Preview Republish Help" at bounding box center [573, 13] width 859 height 26
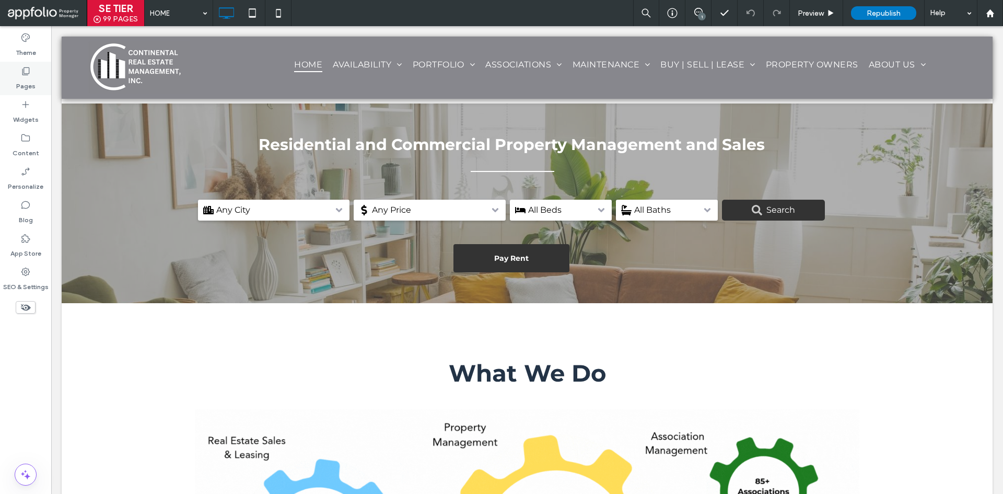
click at [40, 75] on div "Pages" at bounding box center [25, 78] width 51 height 33
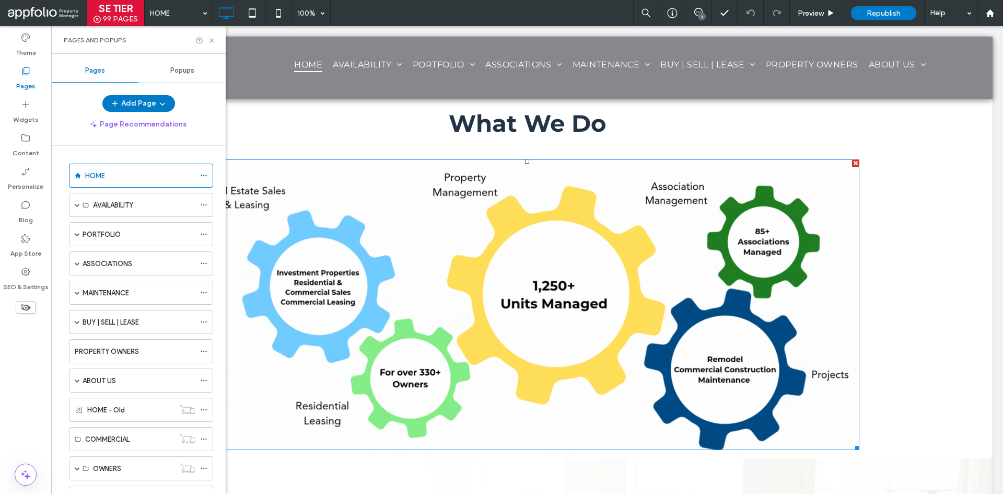
scroll to position [104, 0]
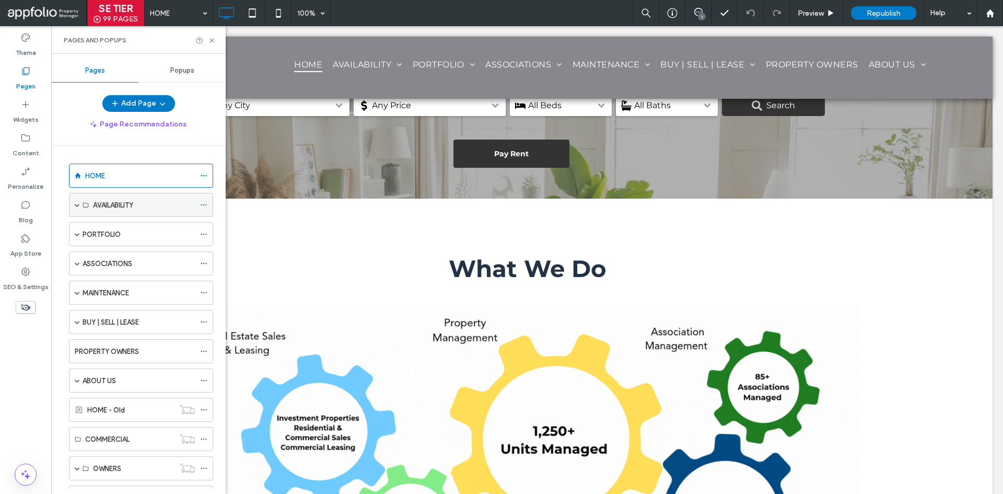
click at [139, 195] on div "AVAILABILITY" at bounding box center [144, 204] width 102 height 23
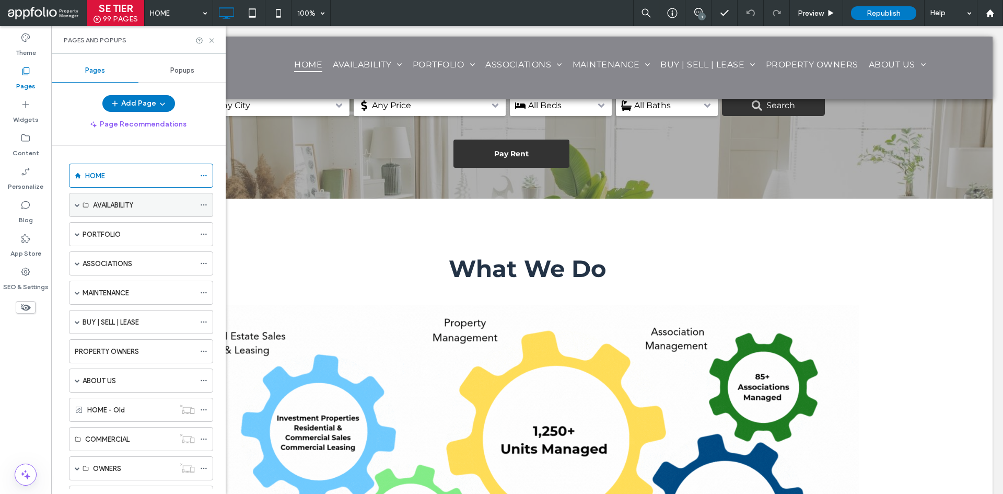
click at [120, 208] on label "AVAILABILITY" at bounding box center [113, 205] width 40 height 18
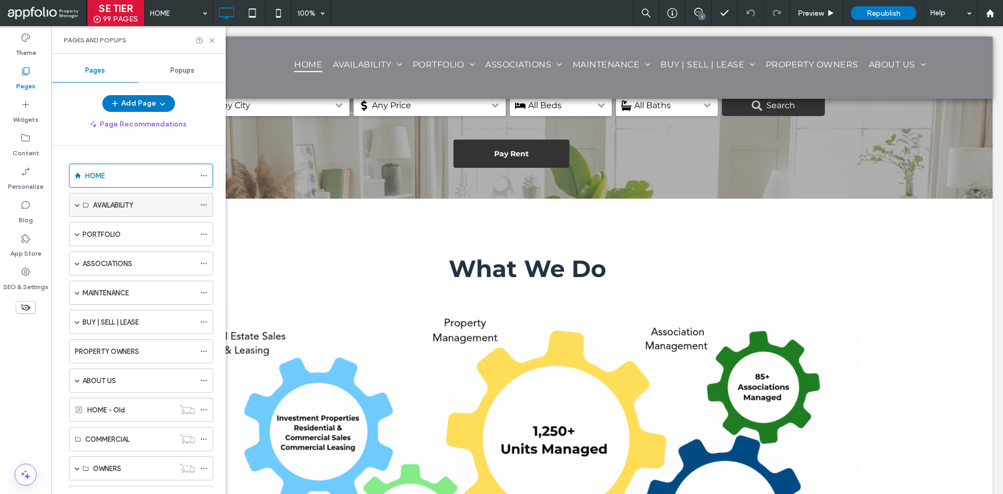
click at [77, 203] on span at bounding box center [77, 204] width 5 height 5
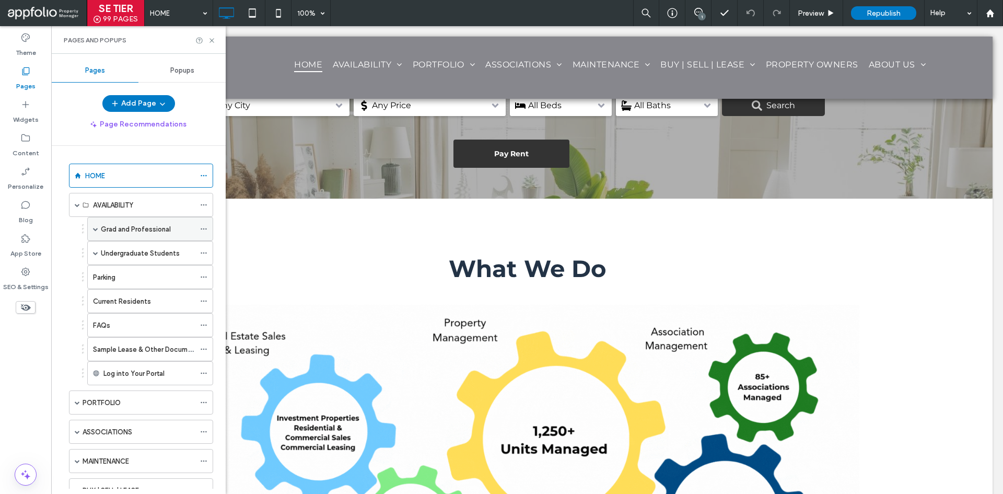
click at [131, 233] on label "Grad and Professional" at bounding box center [136, 229] width 70 height 18
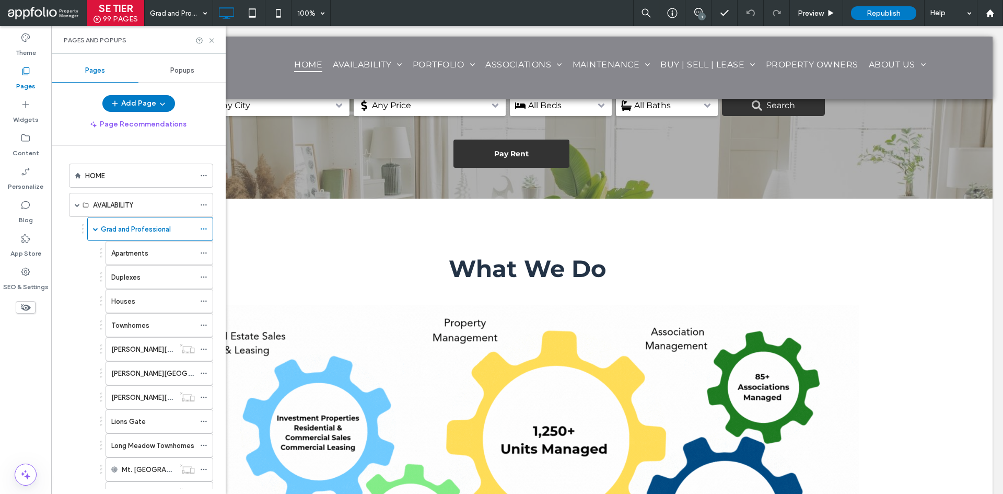
click at [95, 231] on div at bounding box center [501, 247] width 1003 height 494
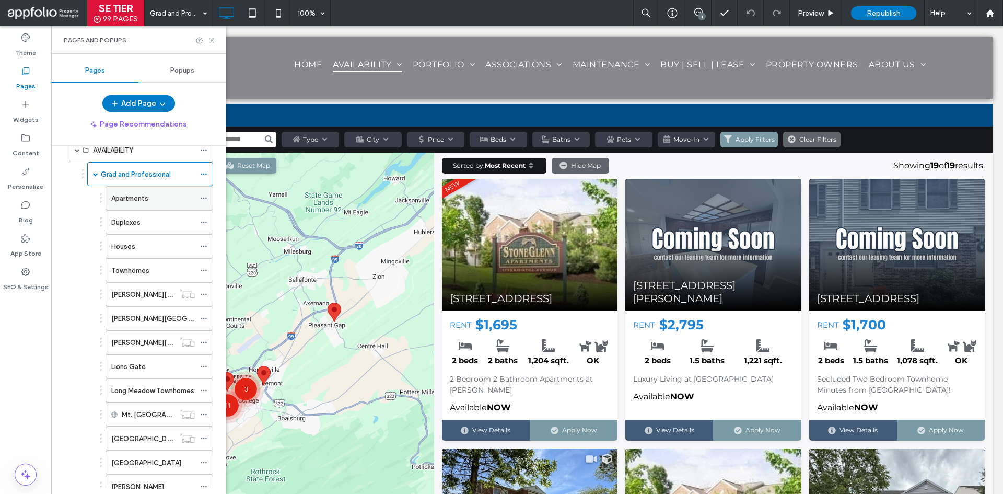
scroll to position [104, 0]
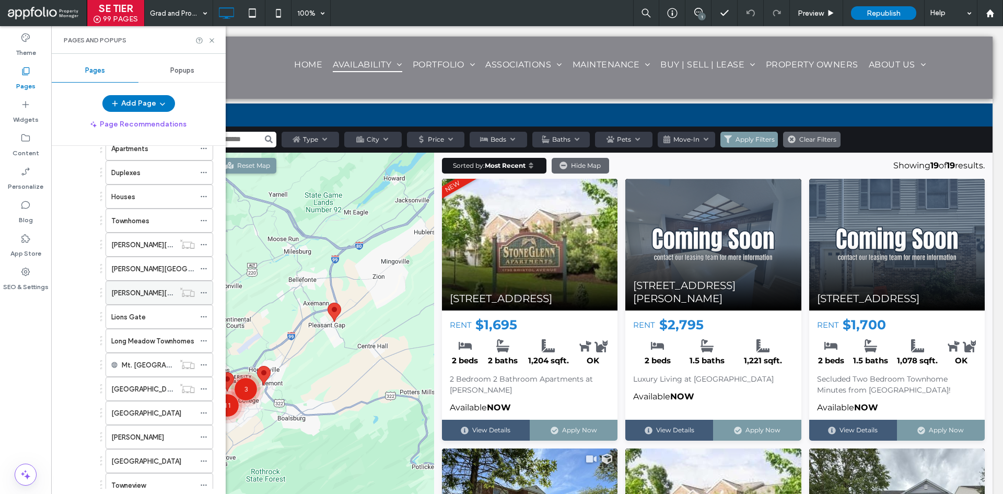
click at [157, 291] on label "Lenwood Place" at bounding box center [172, 293] width 123 height 18
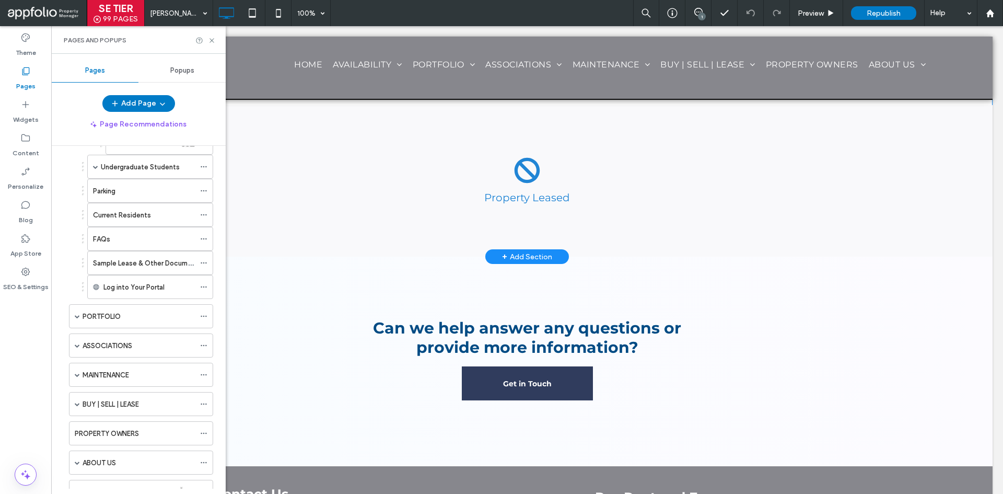
scroll to position [418, 0]
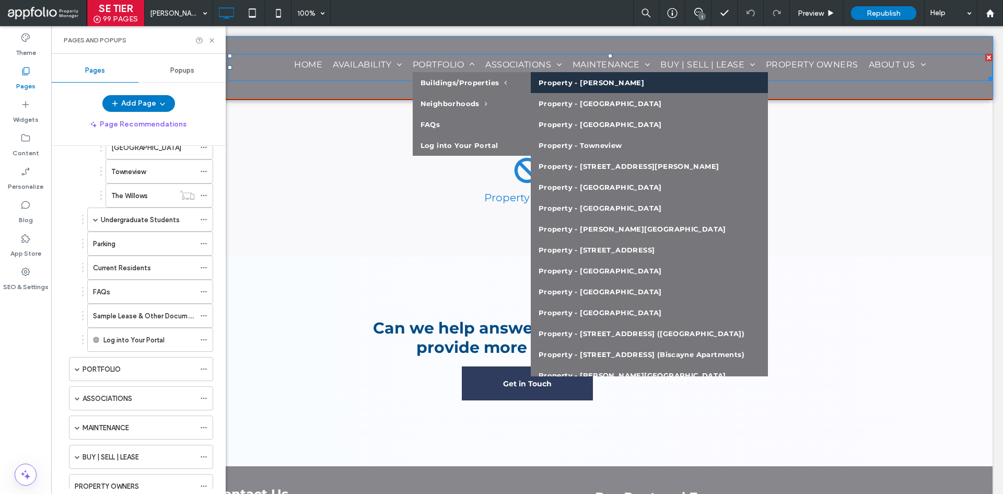
click at [614, 80] on link "Property - Stone Glenn" at bounding box center [649, 82] width 237 height 21
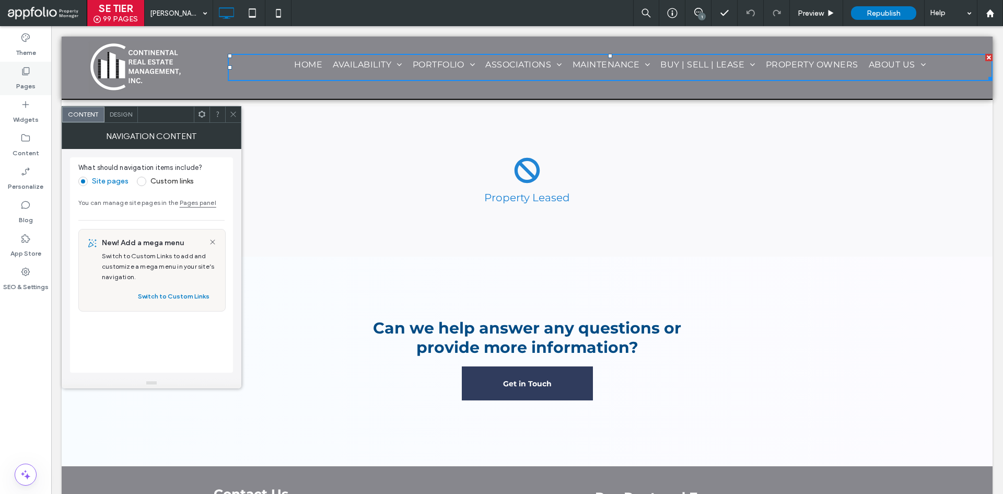
click at [15, 81] on div "Pages" at bounding box center [25, 78] width 51 height 33
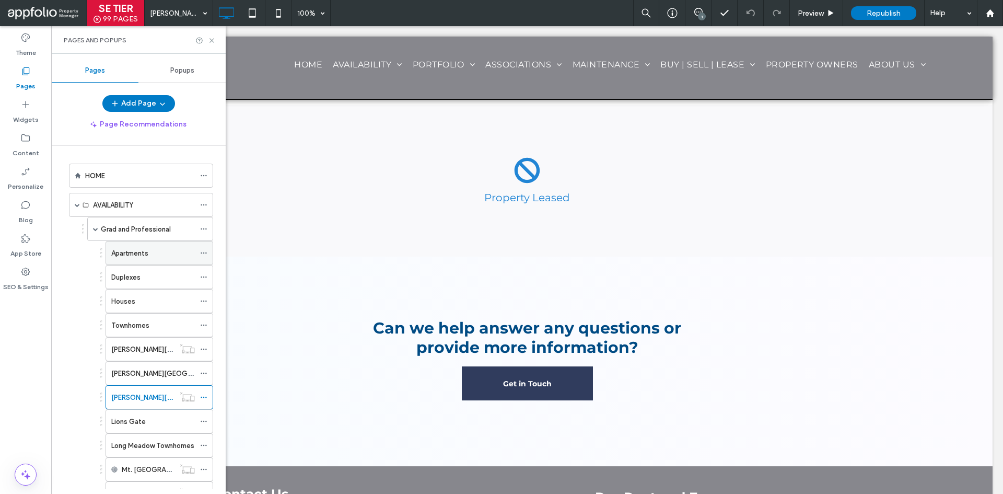
click at [137, 264] on div "Apartments" at bounding box center [160, 253] width 108 height 24
click at [162, 252] on div "Apartments" at bounding box center [153, 253] width 84 height 11
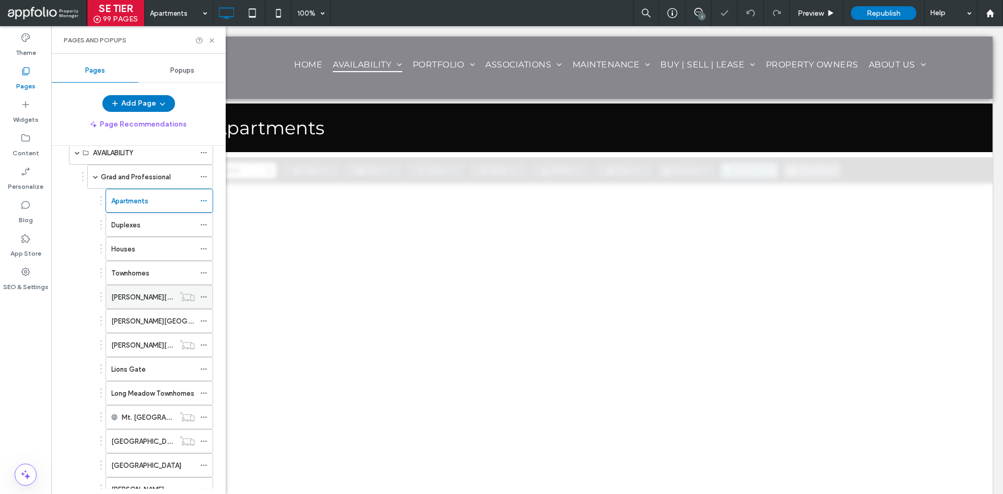
scroll to position [366, 0]
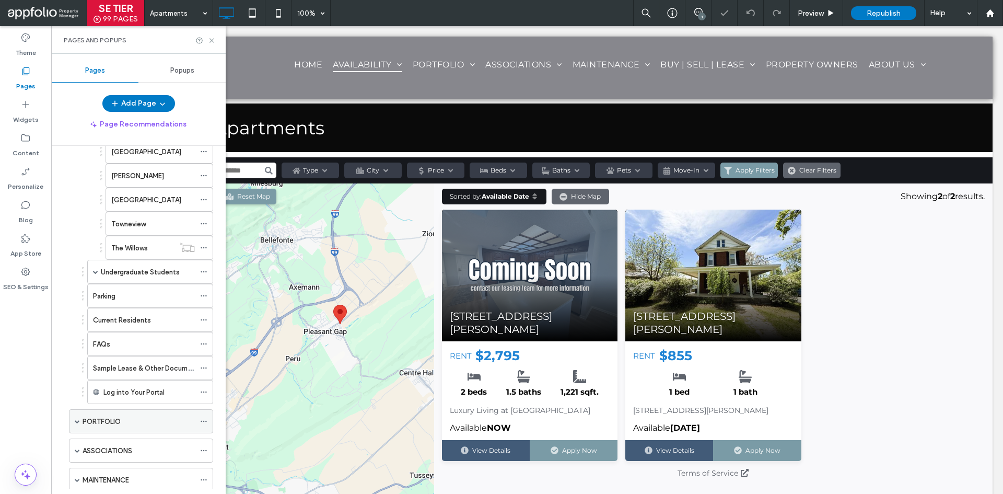
click at [75, 423] on span at bounding box center [77, 420] width 5 height 5
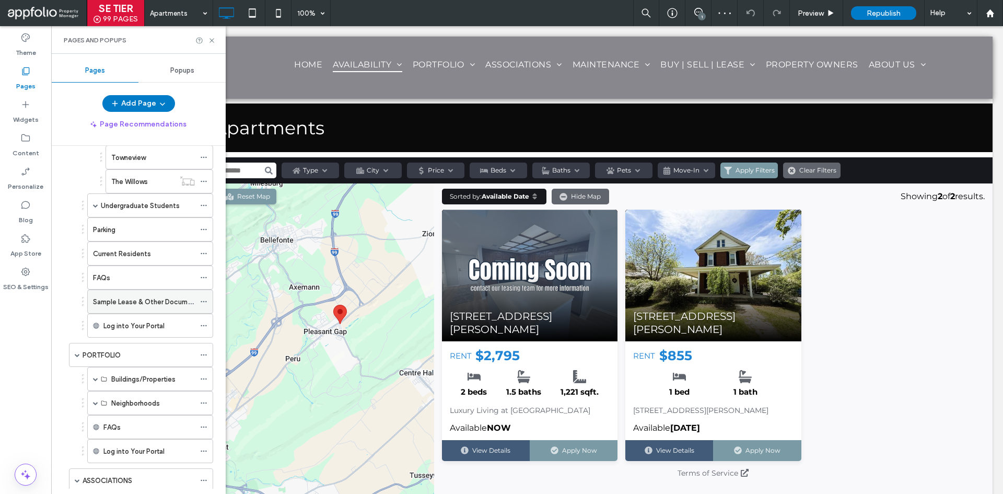
scroll to position [470, 0]
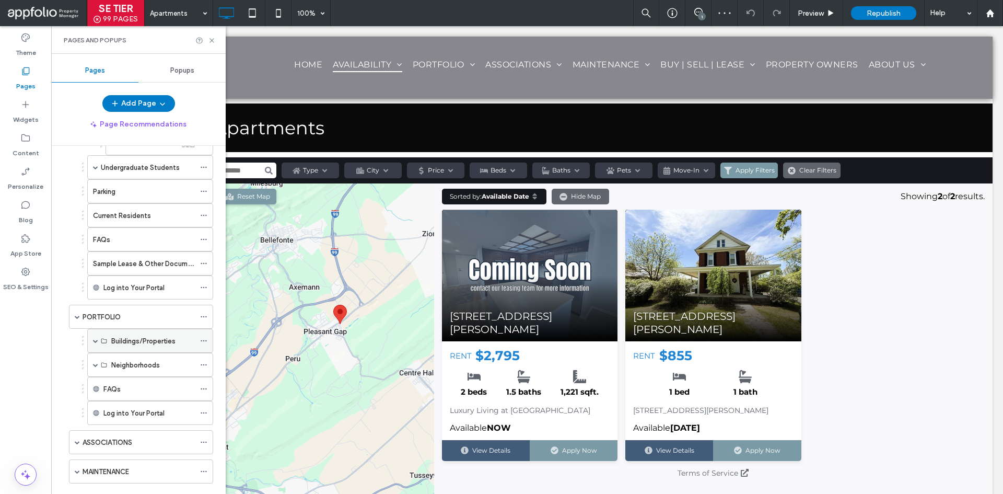
click at [97, 344] on span at bounding box center [95, 340] width 5 height 23
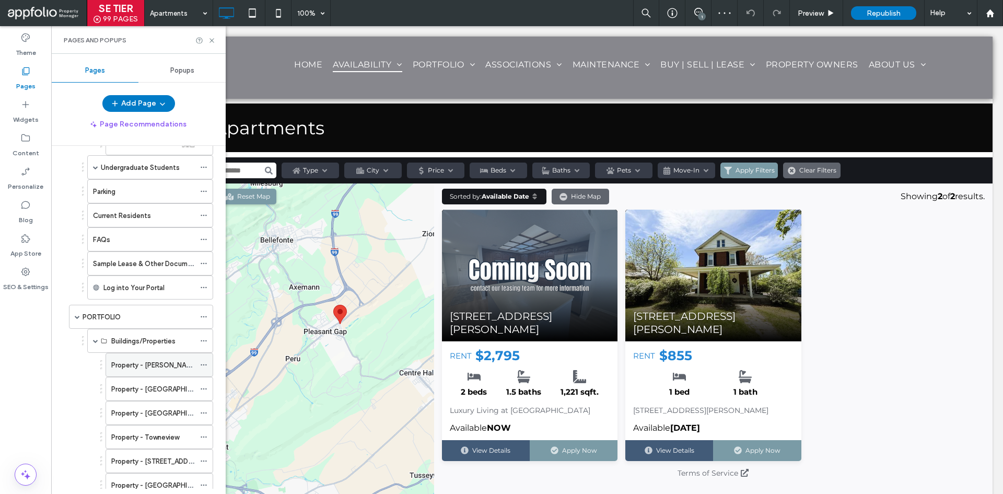
click at [161, 367] on label "Property - Stone Glenn" at bounding box center [154, 365] width 86 height 18
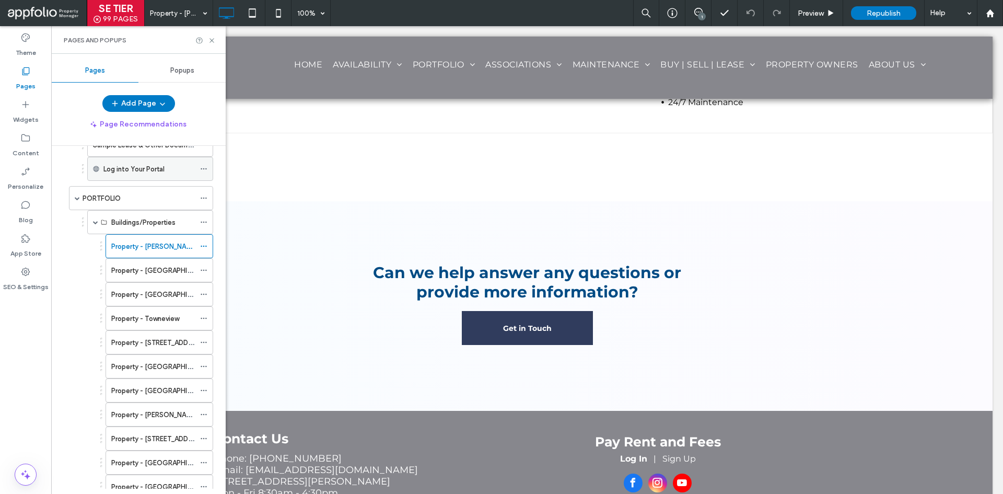
scroll to position [784, 0]
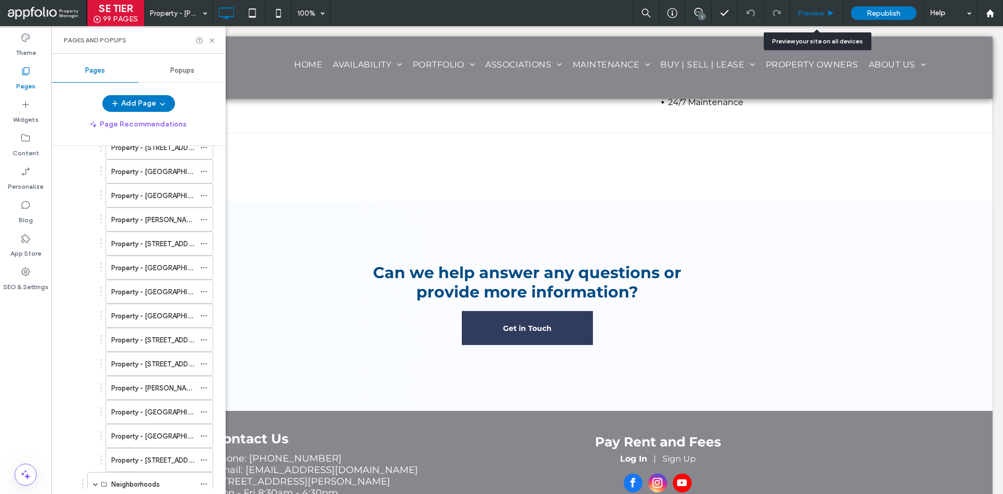
click at [819, 16] on span "Preview" at bounding box center [811, 13] width 26 height 9
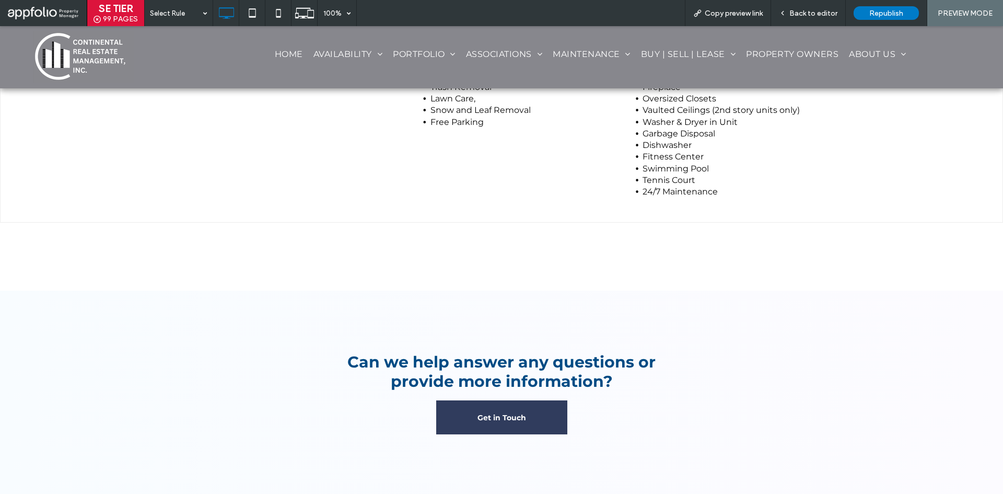
scroll to position [1244, 0]
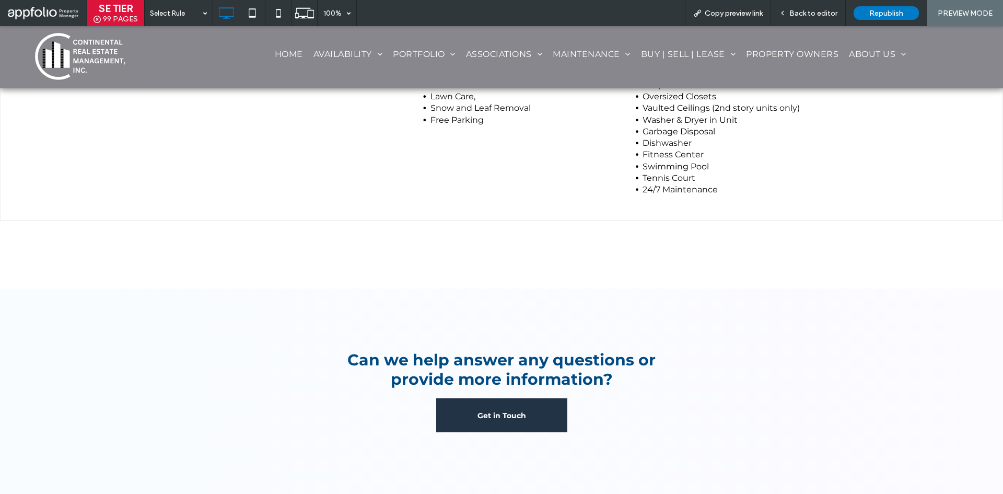
click at [519, 405] on link "Get in Touch" at bounding box center [501, 415] width 131 height 34
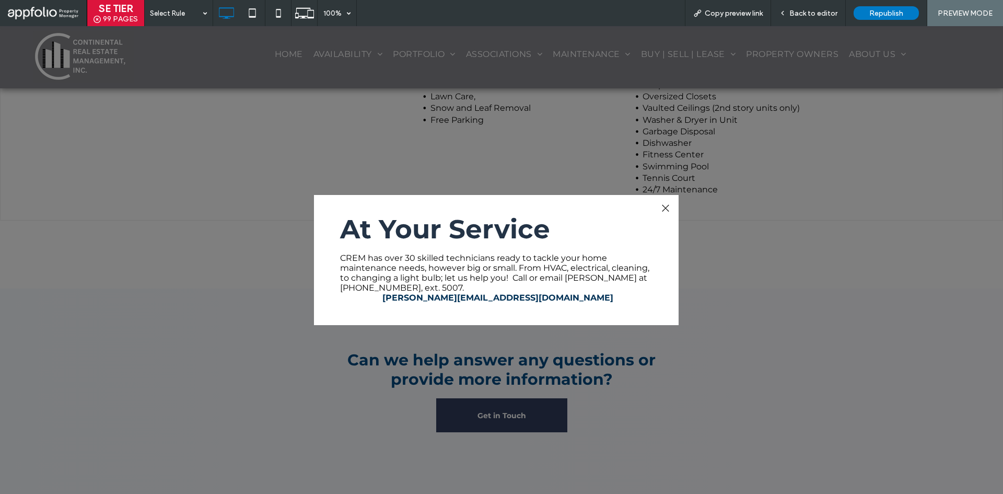
scroll to position [18, 0]
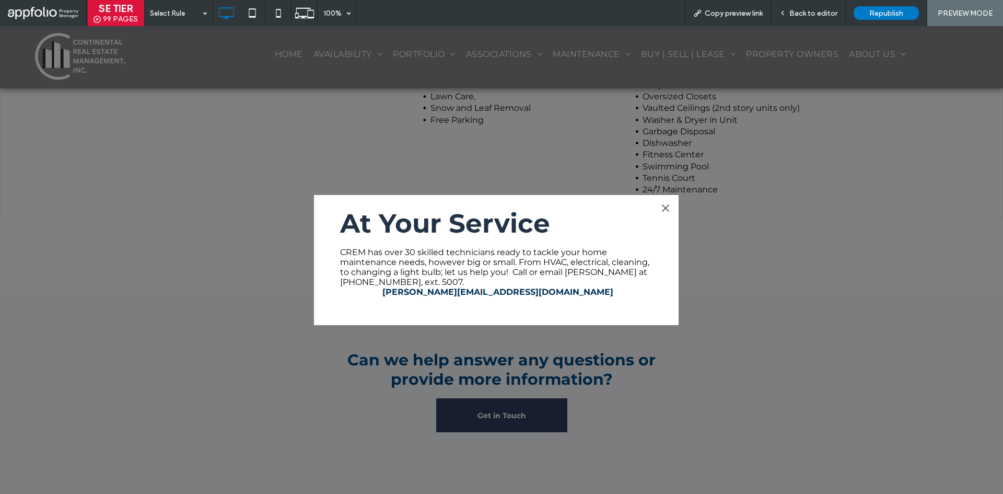
click at [666, 210] on div at bounding box center [665, 208] width 14 height 14
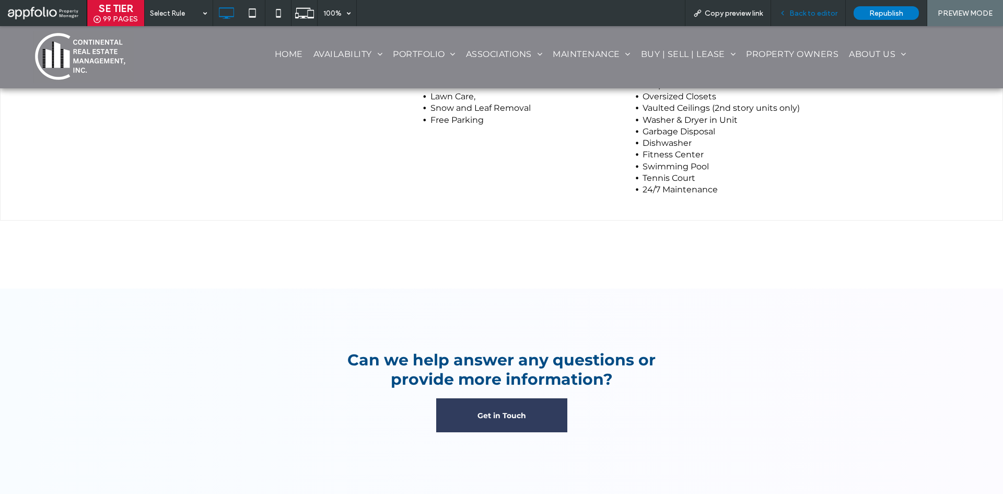
click at [808, 7] on div "Back to editor" at bounding box center [808, 13] width 75 height 26
click at [815, 16] on span "Back to editor" at bounding box center [813, 13] width 48 height 9
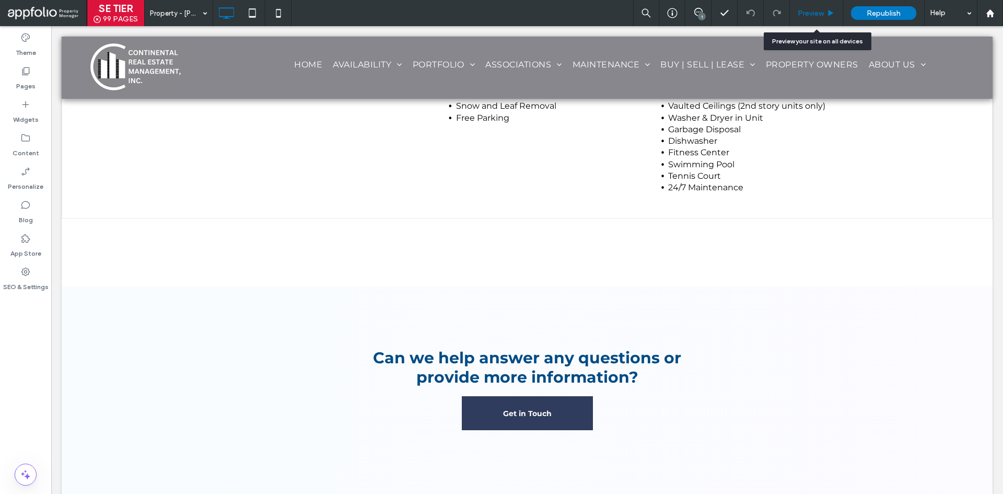
scroll to position [1219, 0]
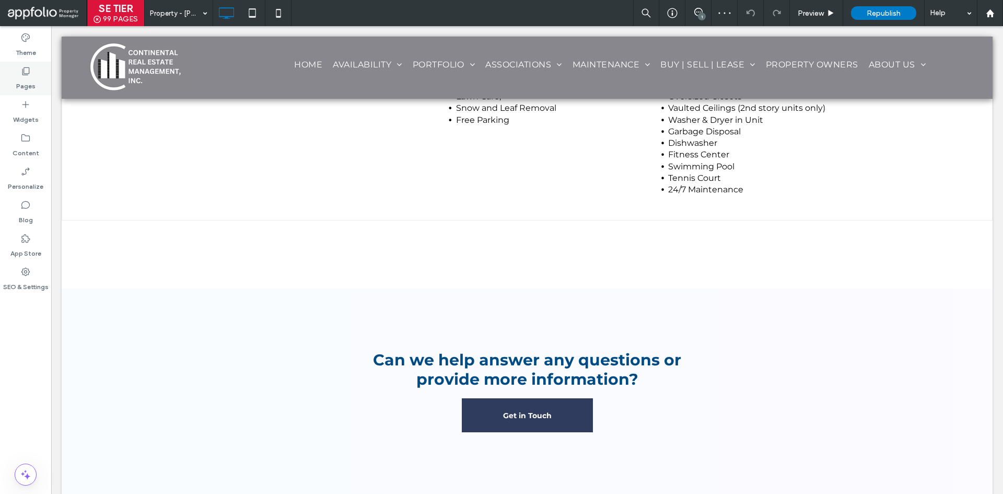
click at [19, 71] on div "Pages" at bounding box center [25, 78] width 51 height 33
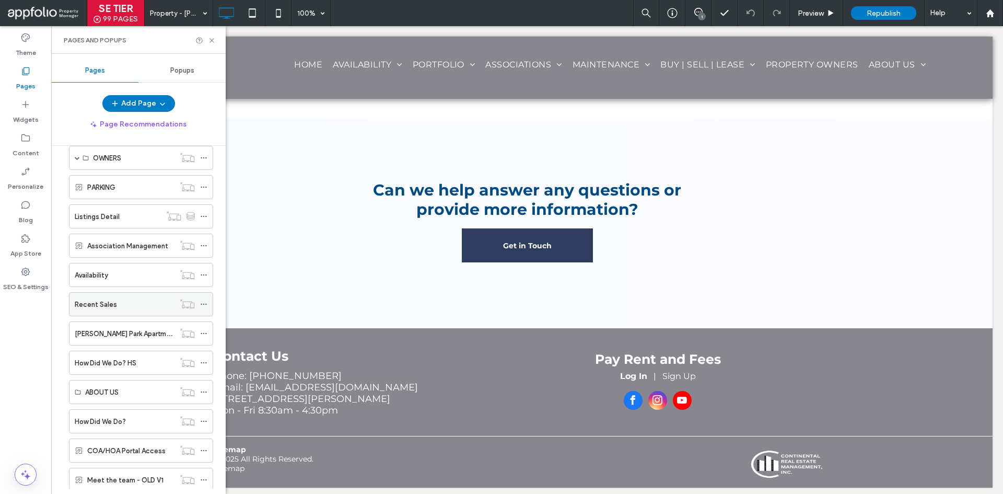
scroll to position [1463, 0]
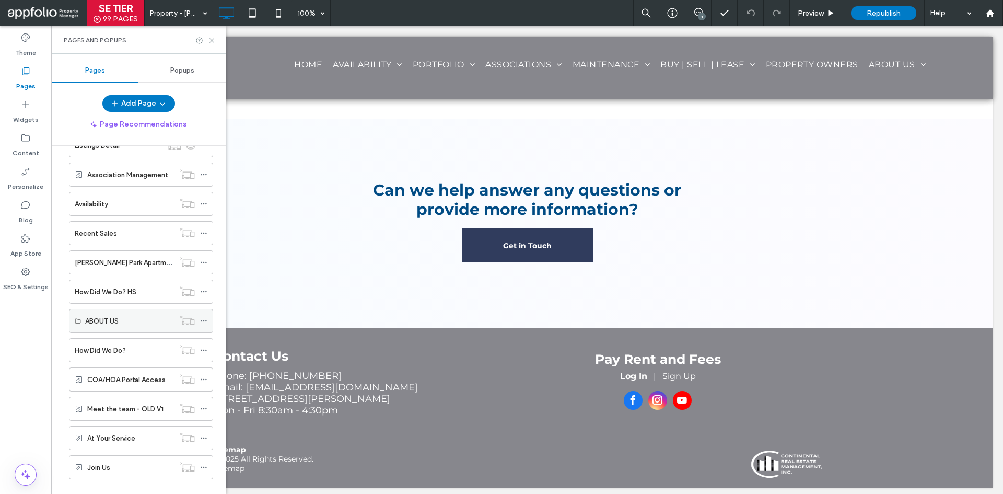
click at [115, 325] on label "ABOUT US" at bounding box center [101, 321] width 33 height 18
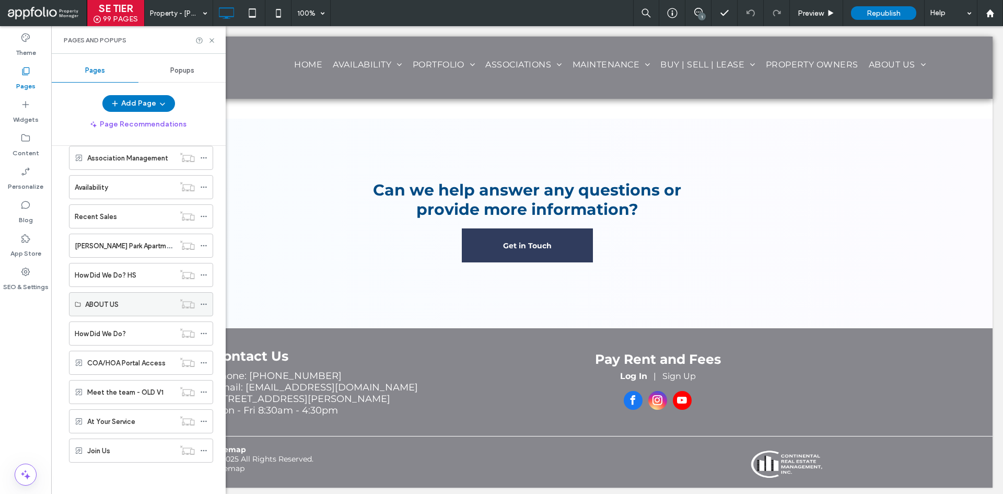
click at [141, 307] on div "ABOUT US" at bounding box center [129, 304] width 89 height 11
click at [125, 277] on label "How Did We Do? HS" at bounding box center [106, 275] width 62 height 18
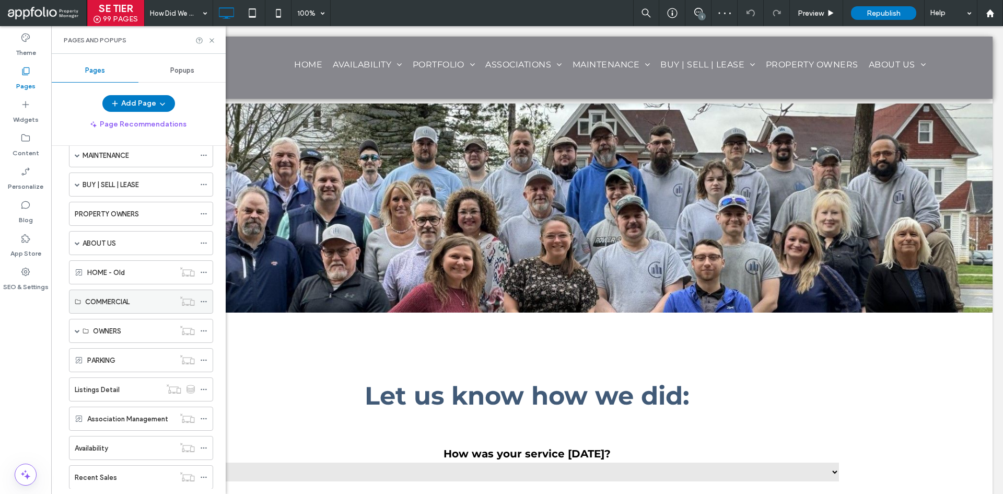
scroll to position [1218, 0]
click at [145, 213] on div "PROPERTY OWNERS" at bounding box center [135, 214] width 120 height 11
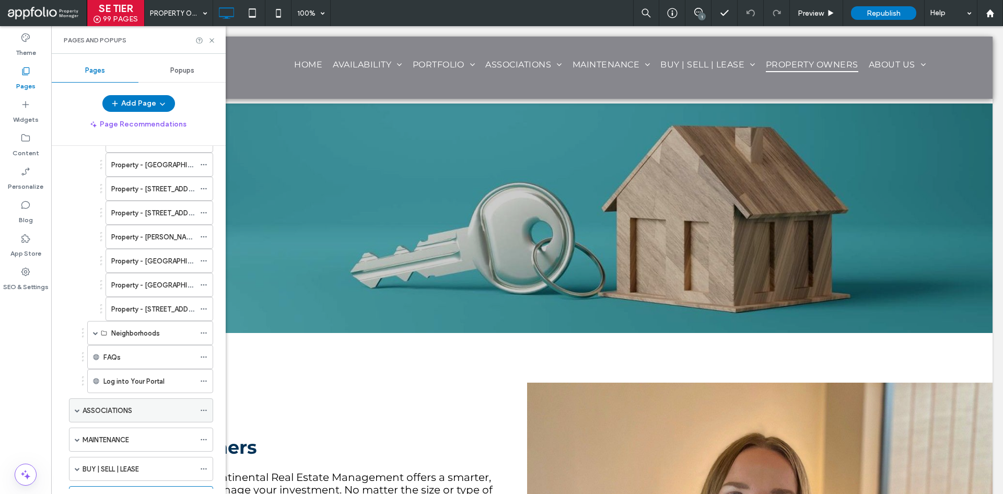
scroll to position [905, 0]
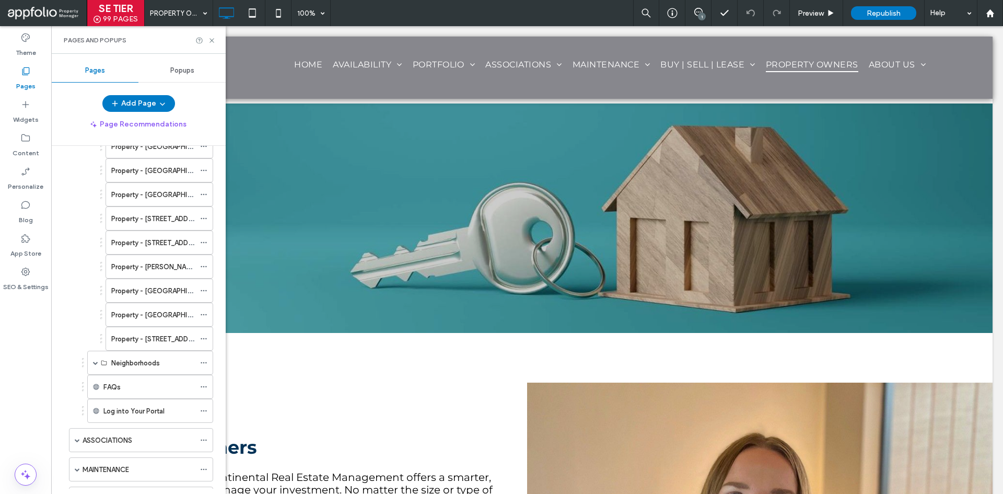
click at [199, 68] on div "Popups" at bounding box center [181, 70] width 87 height 23
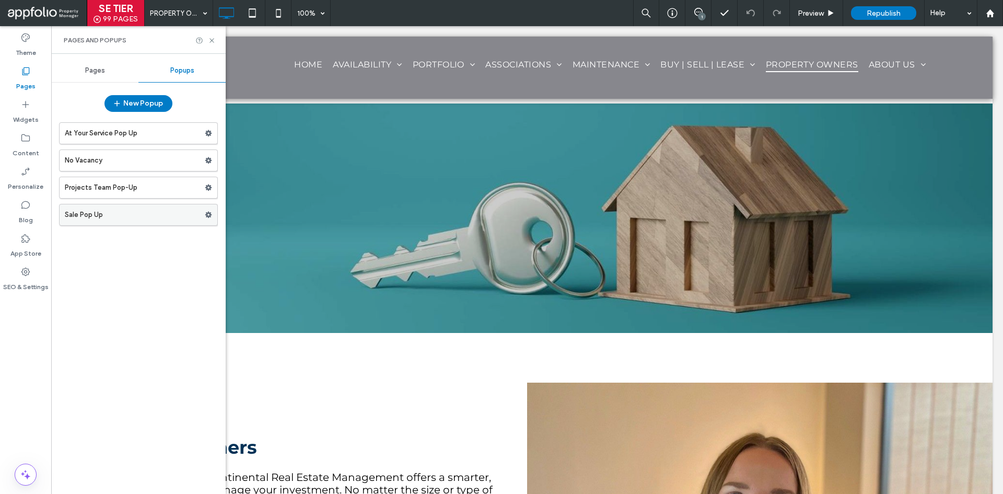
click at [136, 206] on label "Sale Pop Up" at bounding box center [135, 214] width 140 height 21
click at [143, 139] on label "At Your Service Pop Up" at bounding box center [135, 133] width 140 height 21
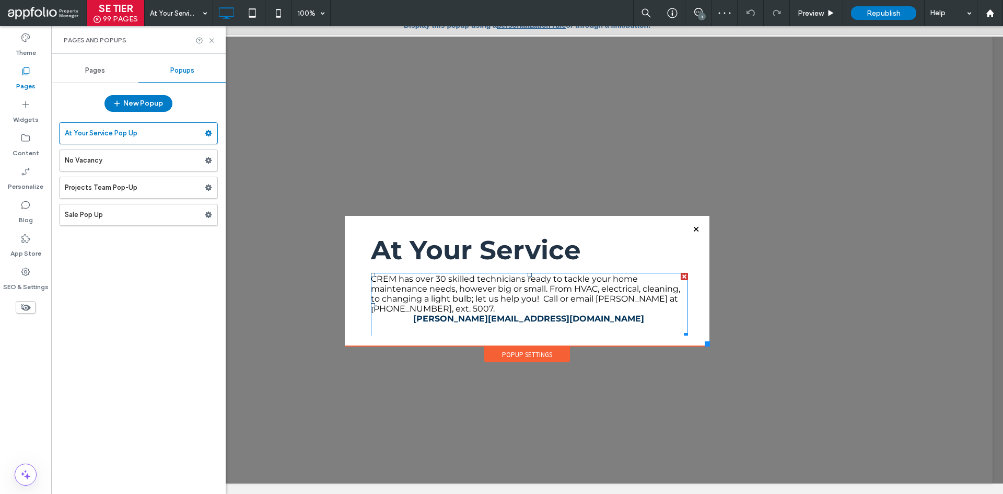
scroll to position [18, 0]
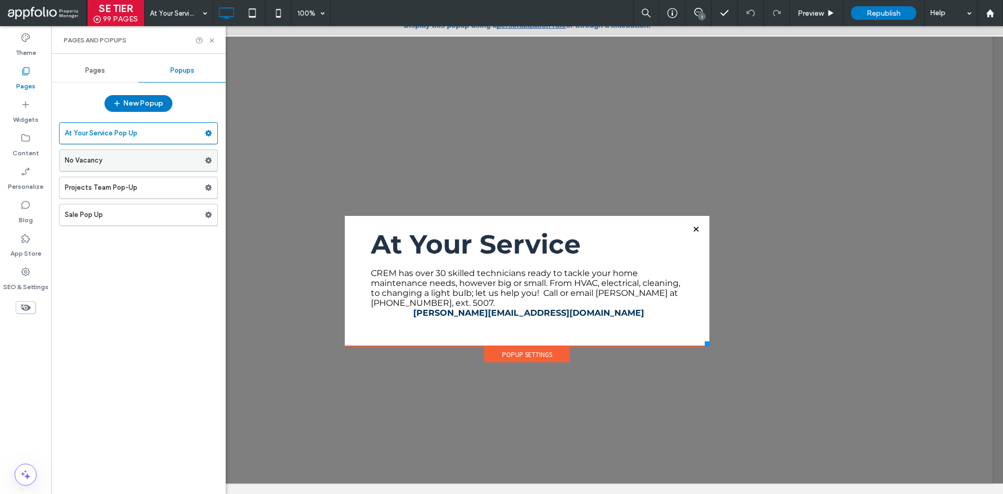
click at [150, 157] on label "No Vacancy" at bounding box center [135, 160] width 140 height 21
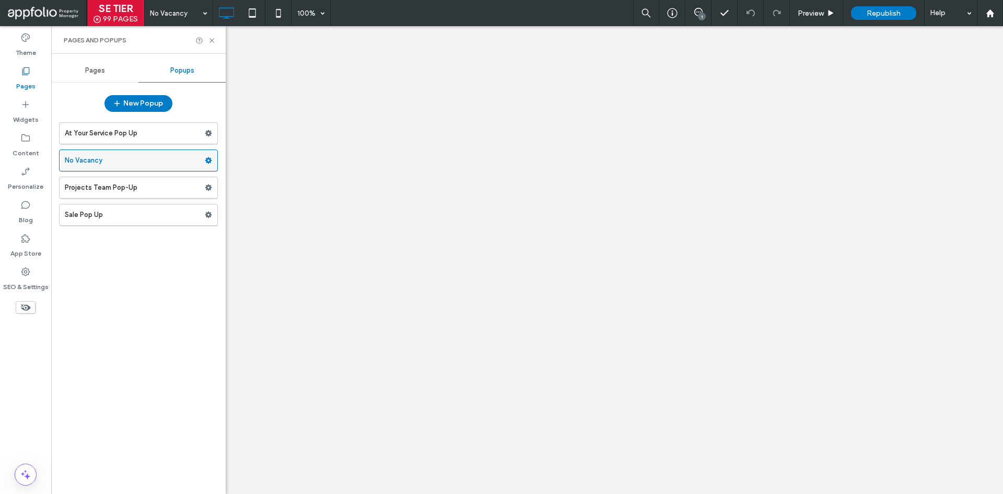
scroll to position [0, 0]
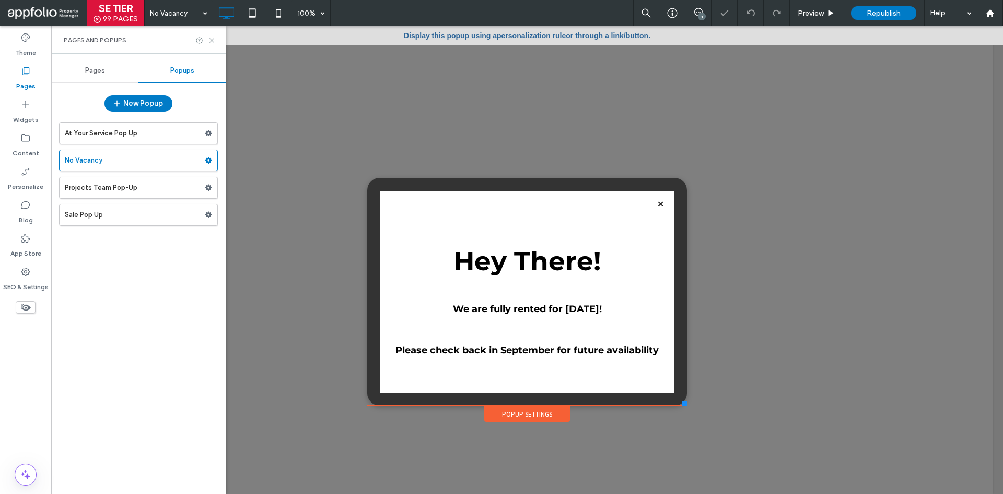
click at [135, 192] on label "Projects Team Pop-Up" at bounding box center [135, 187] width 140 height 21
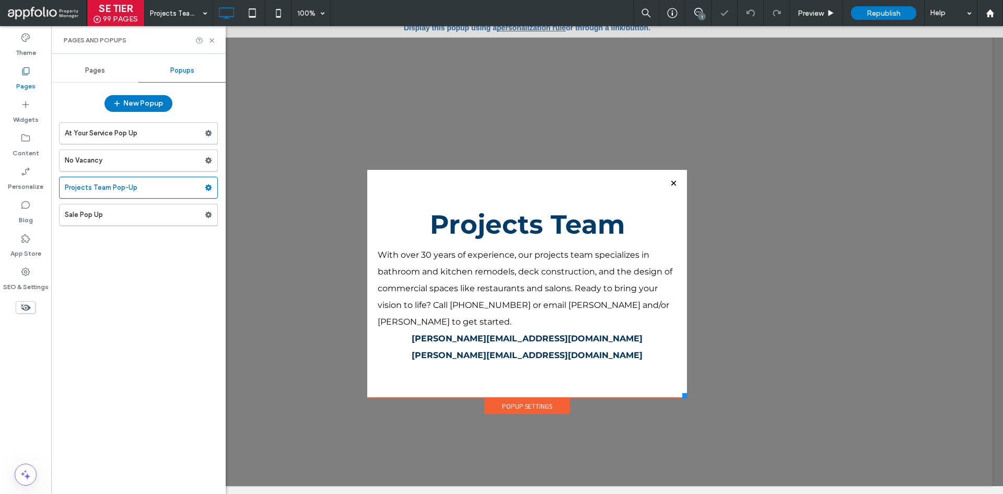
scroll to position [10, 0]
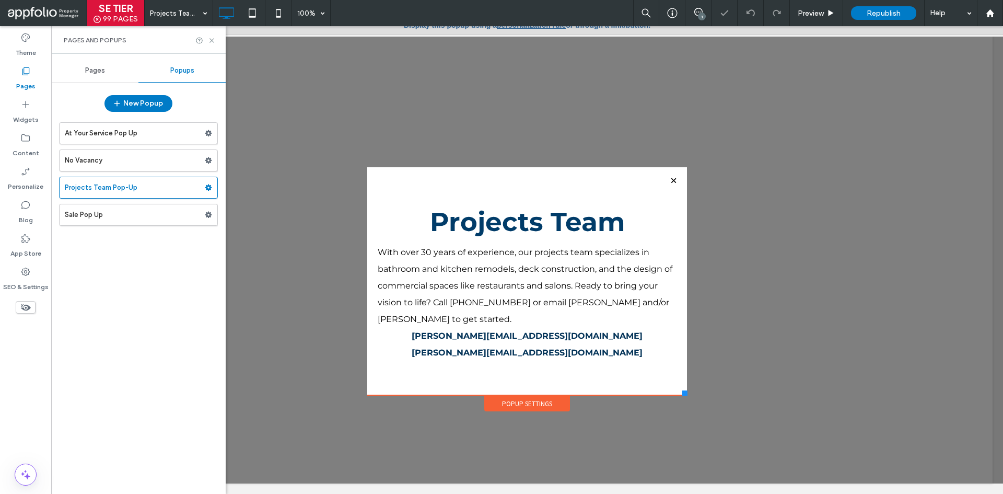
click at [78, 74] on div "Pages" at bounding box center [94, 70] width 87 height 23
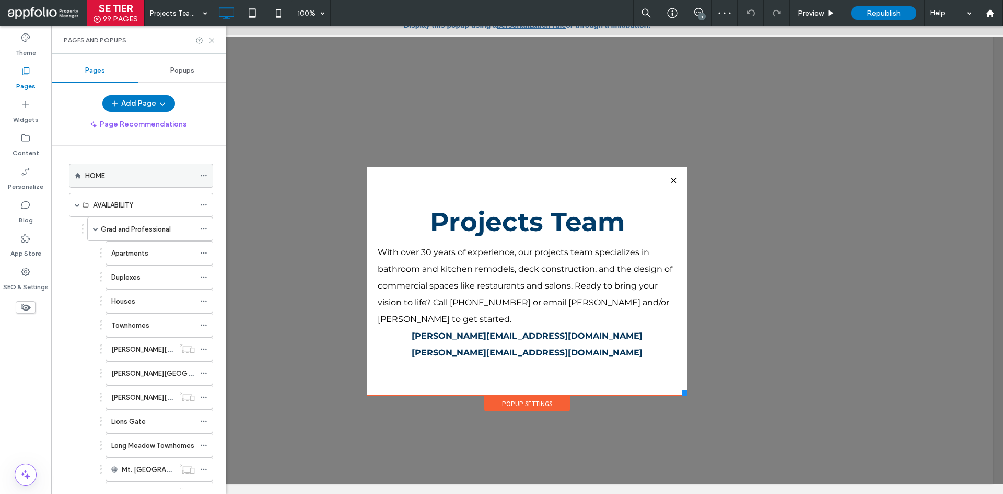
click at [124, 175] on div "HOME" at bounding box center [140, 175] width 110 height 11
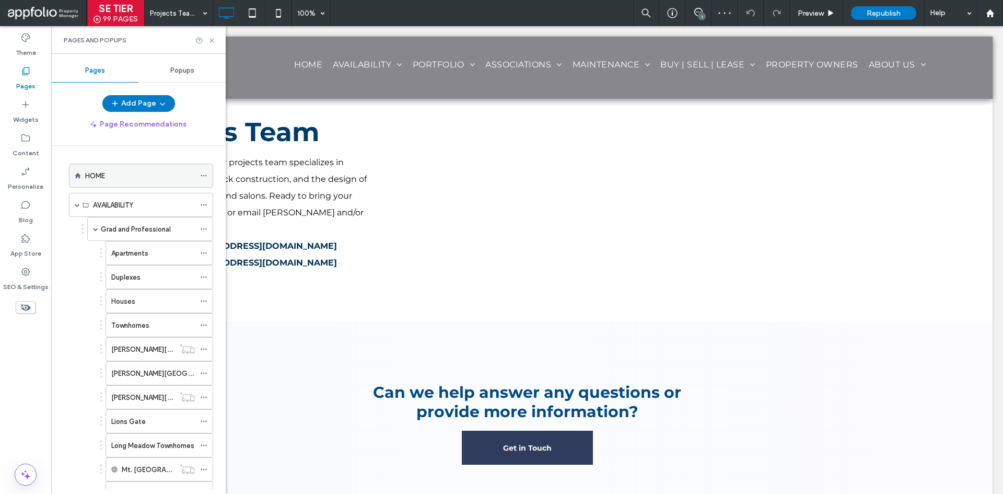
scroll to position [0, 0]
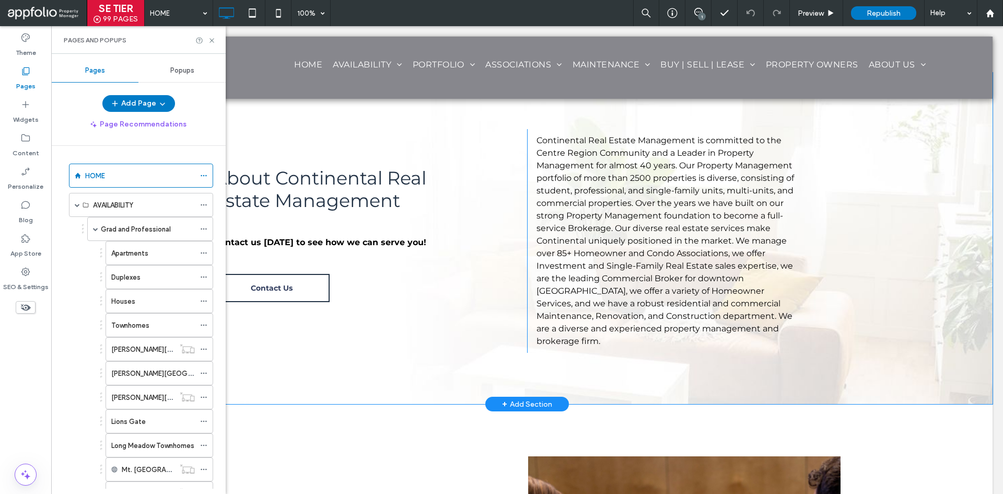
scroll to position [559, 0]
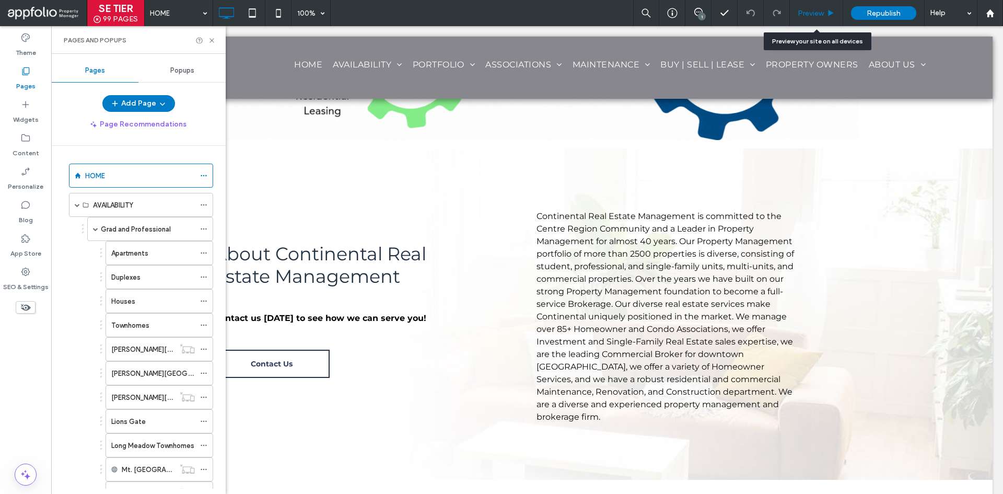
click at [810, 14] on span "Preview" at bounding box center [811, 13] width 26 height 9
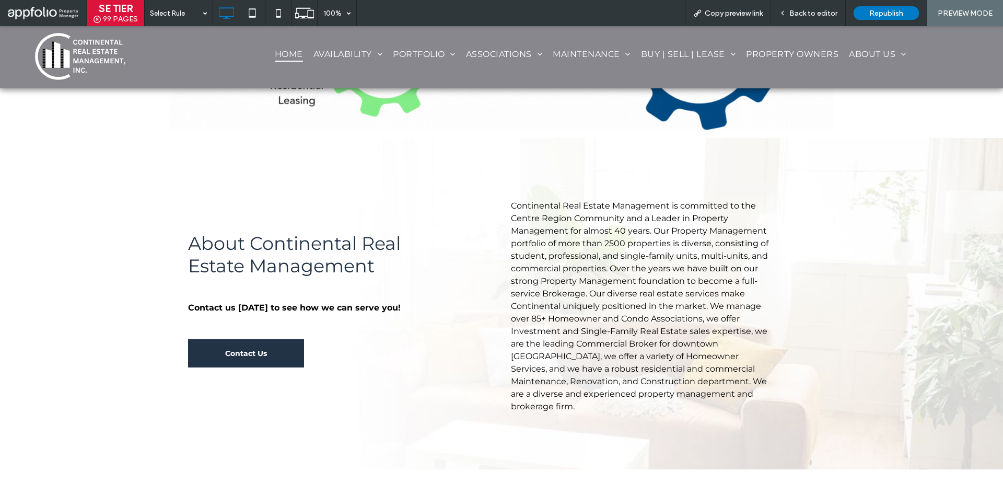
click at [260, 354] on span "Contact Us" at bounding box center [246, 352] width 42 height 9
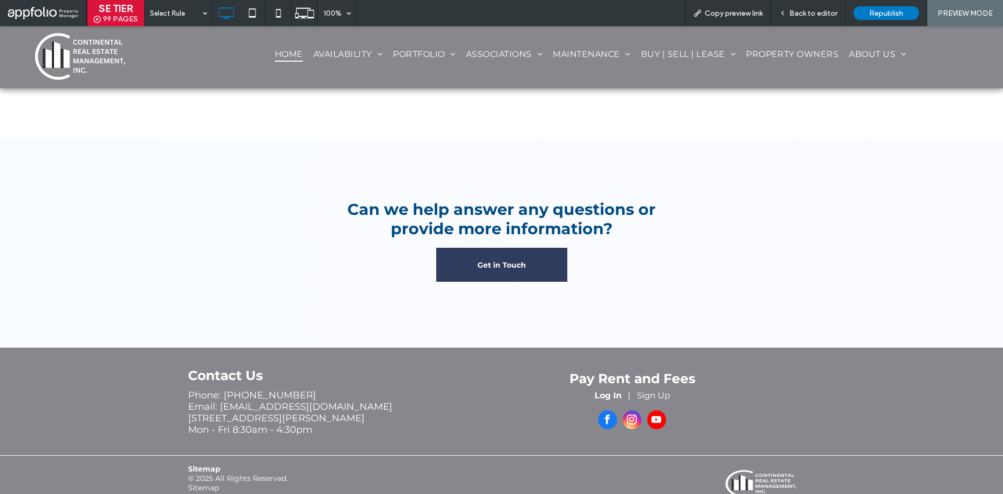
scroll to position [2158, 0]
click at [499, 260] on link "Get in Touch" at bounding box center [501, 264] width 131 height 34
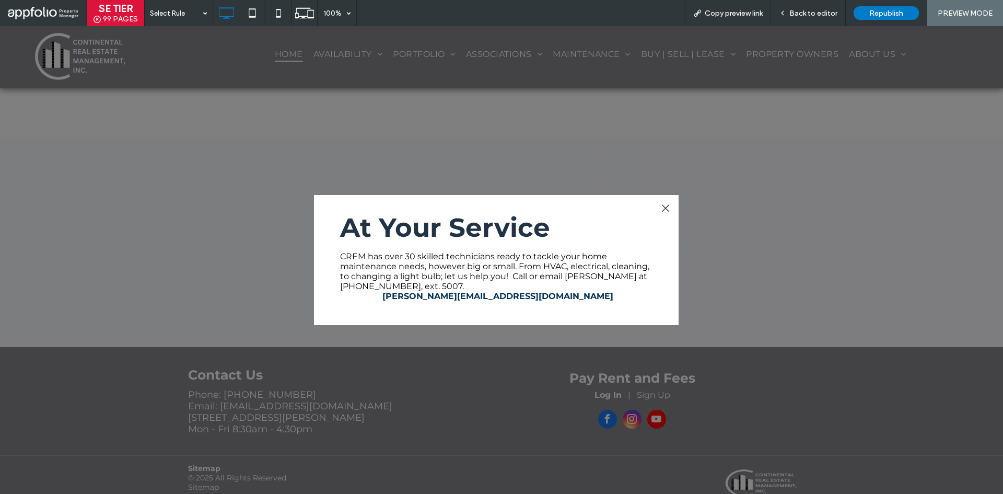
scroll to position [18, 0]
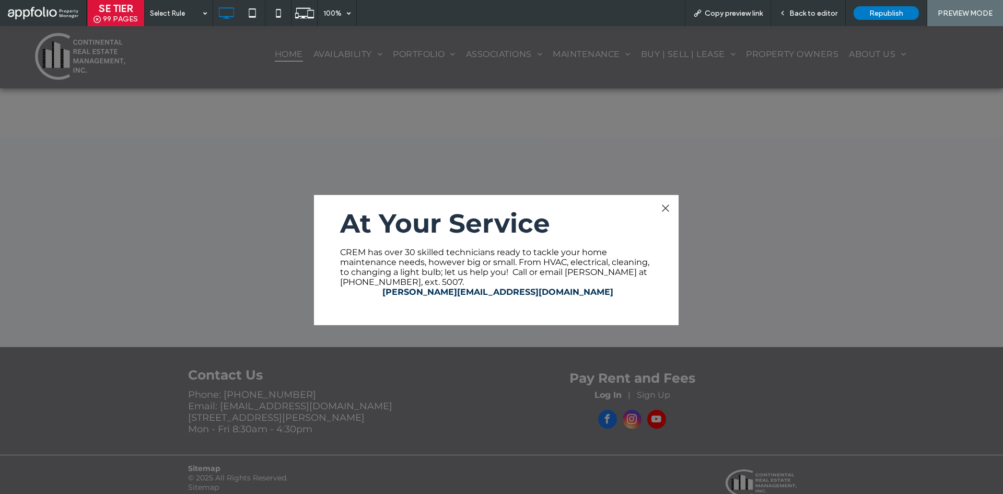
click at [670, 210] on div at bounding box center [665, 208] width 14 height 14
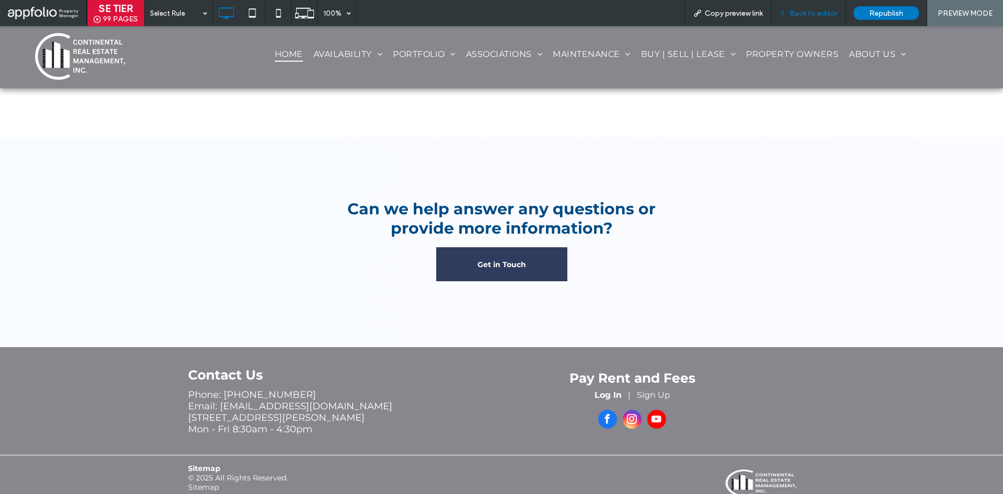
click at [812, 9] on span "Back to editor" at bounding box center [813, 13] width 48 height 9
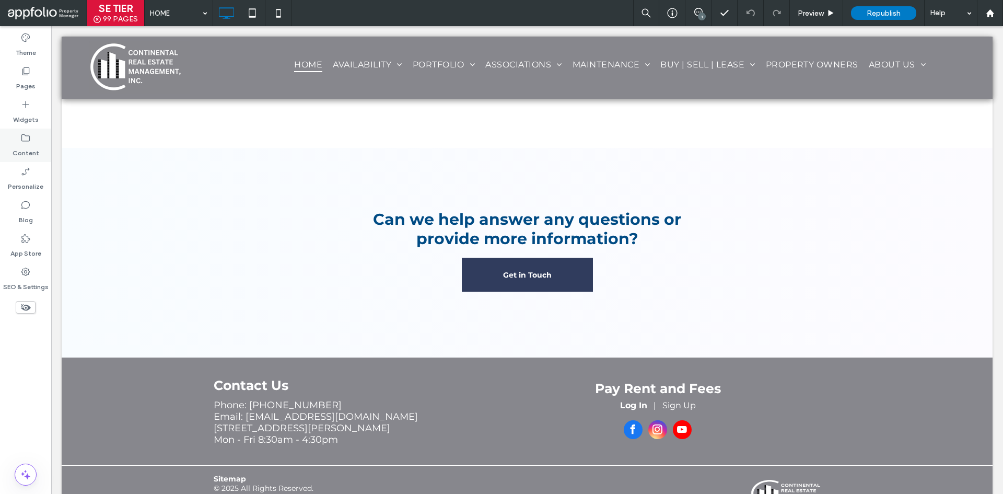
click at [29, 147] on label "Content" at bounding box center [26, 150] width 27 height 15
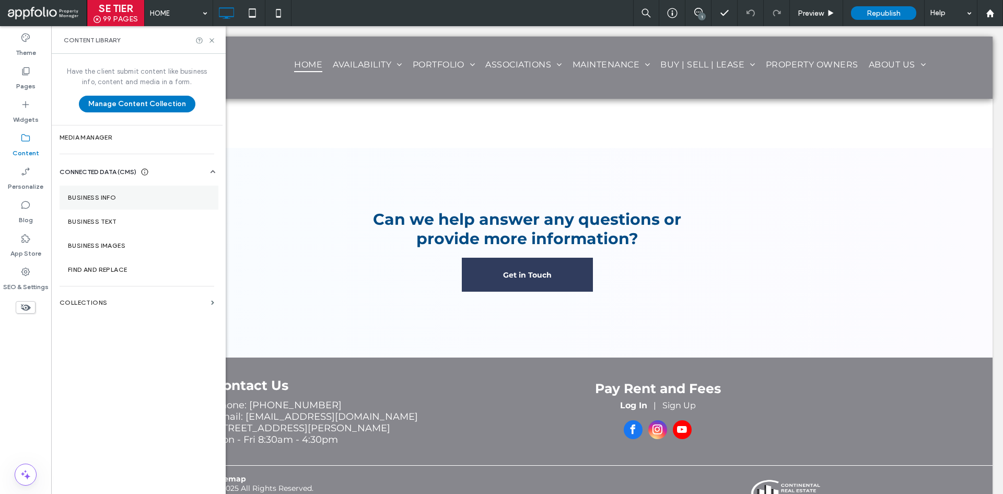
click at [116, 195] on label "Business Info" at bounding box center [139, 197] width 142 height 7
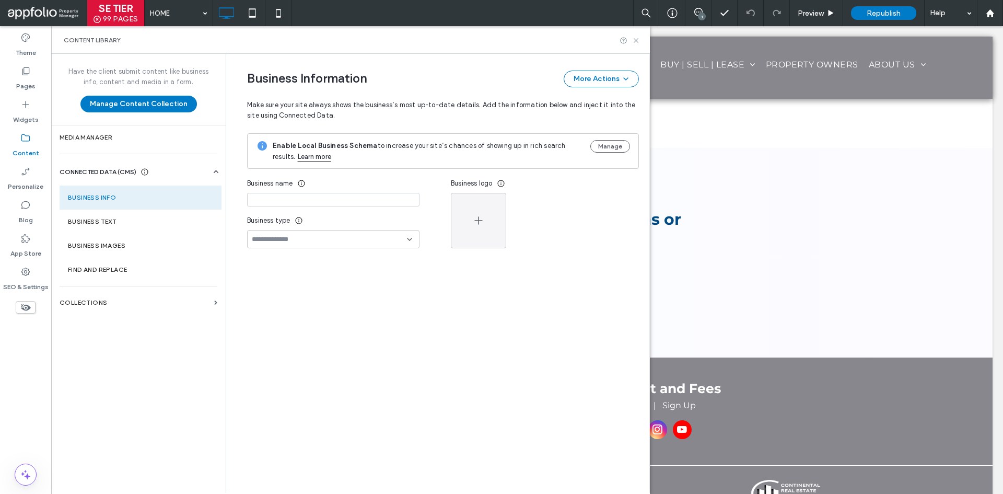
type input "**********"
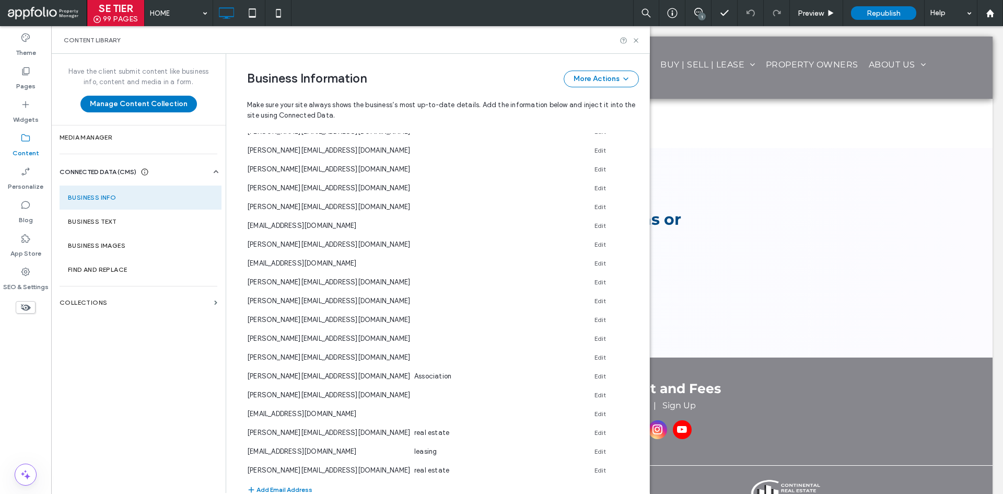
scroll to position [672, 0]
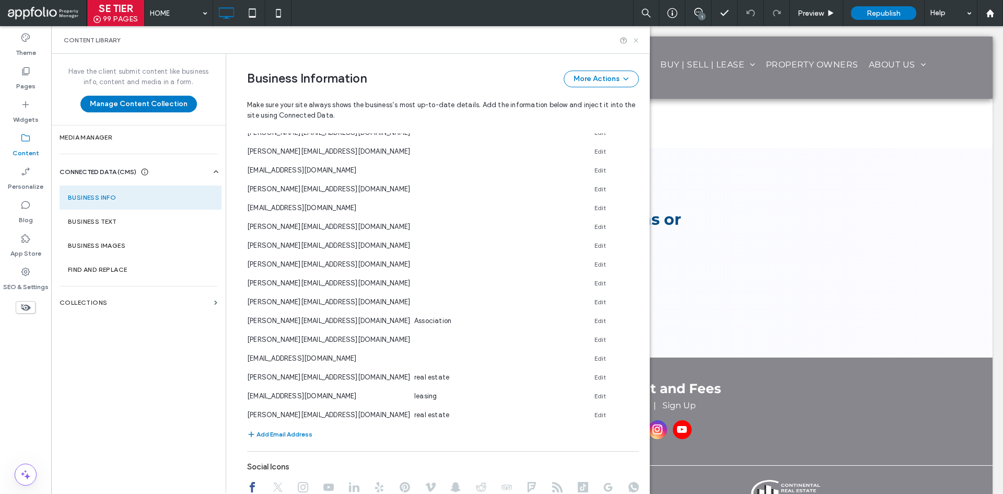
click at [637, 39] on icon at bounding box center [636, 41] width 8 height 8
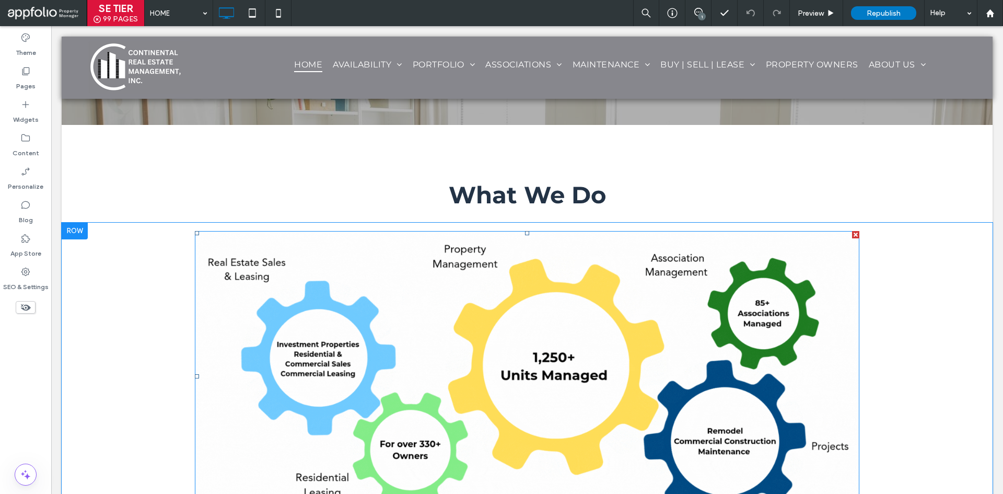
scroll to position [209, 0]
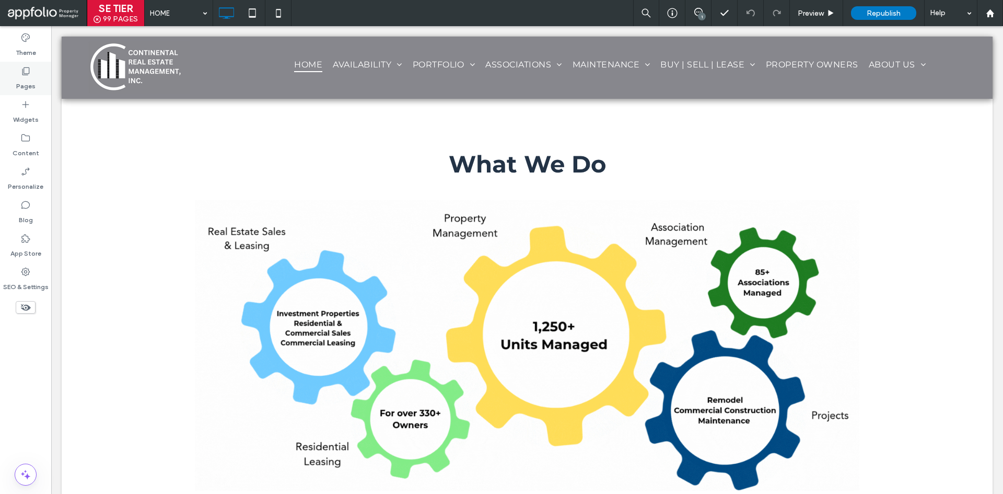
click at [22, 64] on div "Pages" at bounding box center [25, 78] width 51 height 33
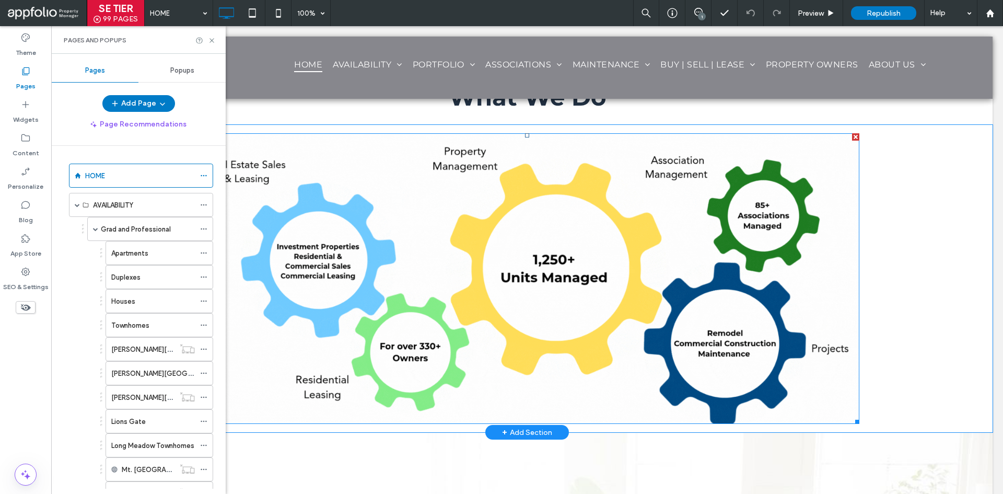
scroll to position [313, 0]
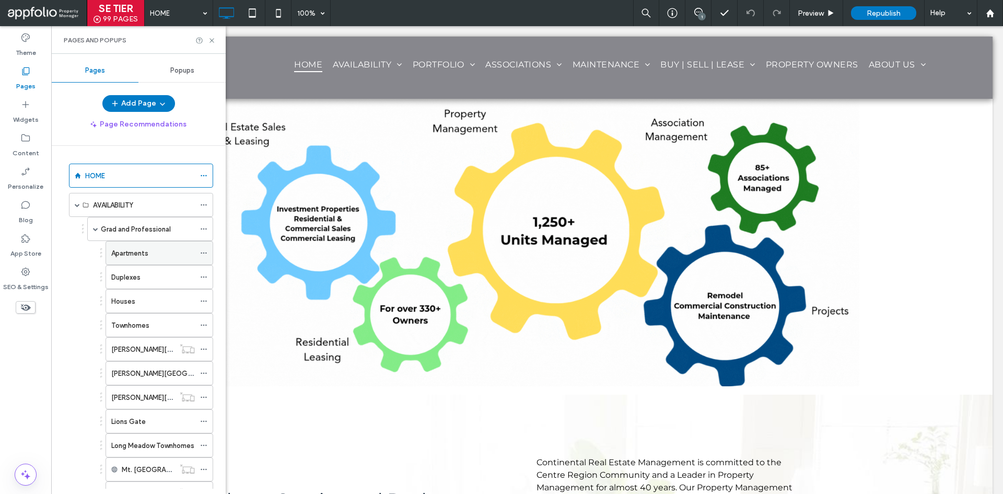
click at [162, 254] on div "Apartments" at bounding box center [153, 253] width 84 height 11
